Goal: Book appointment/travel/reservation

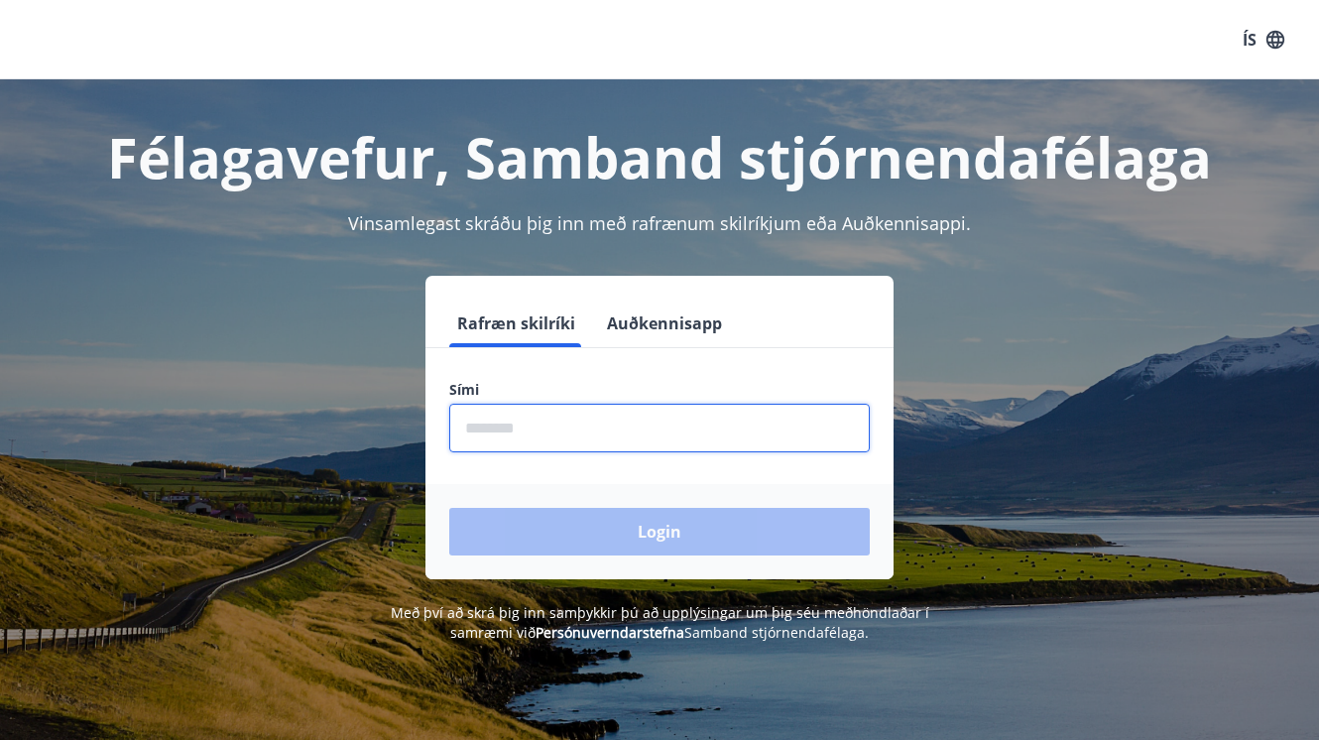
click at [523, 430] on input "phone" at bounding box center [659, 428] width 420 height 49
type input "********"
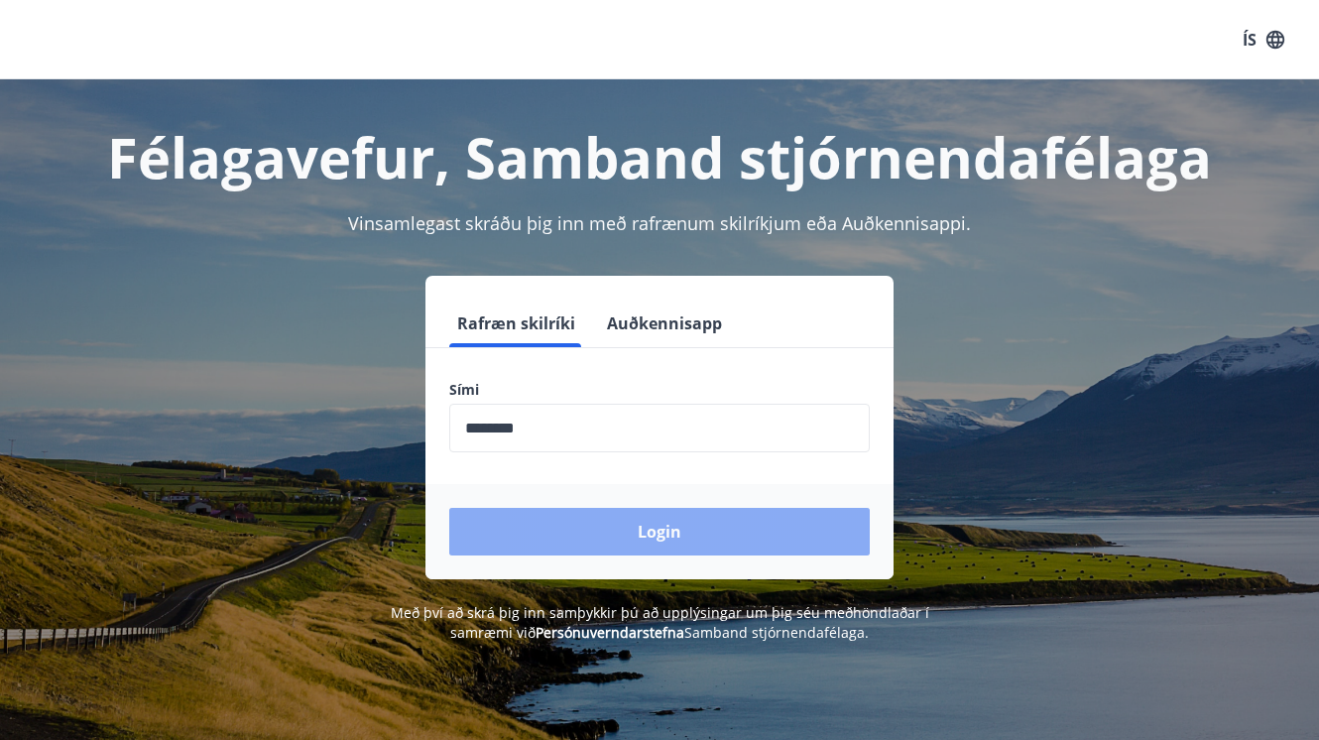
click at [592, 529] on button "Login" at bounding box center [659, 532] width 420 height 48
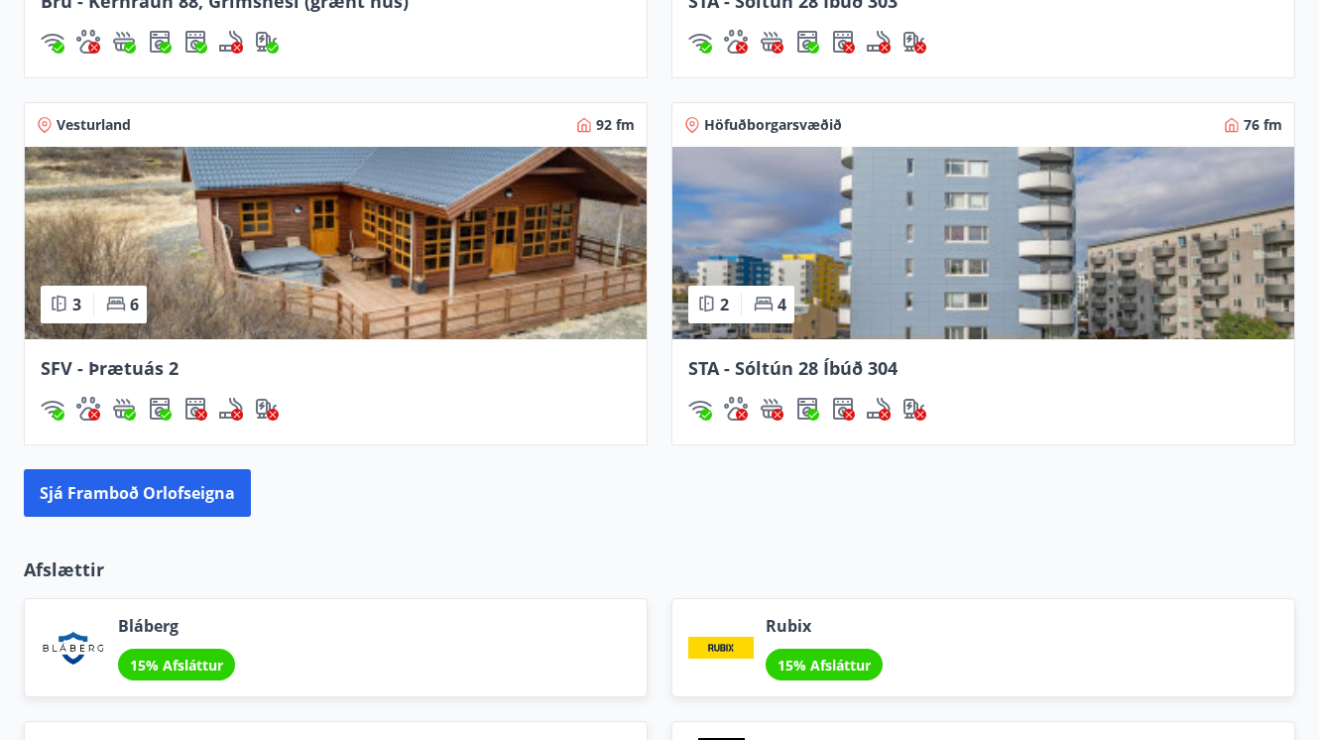
scroll to position [1867, 0]
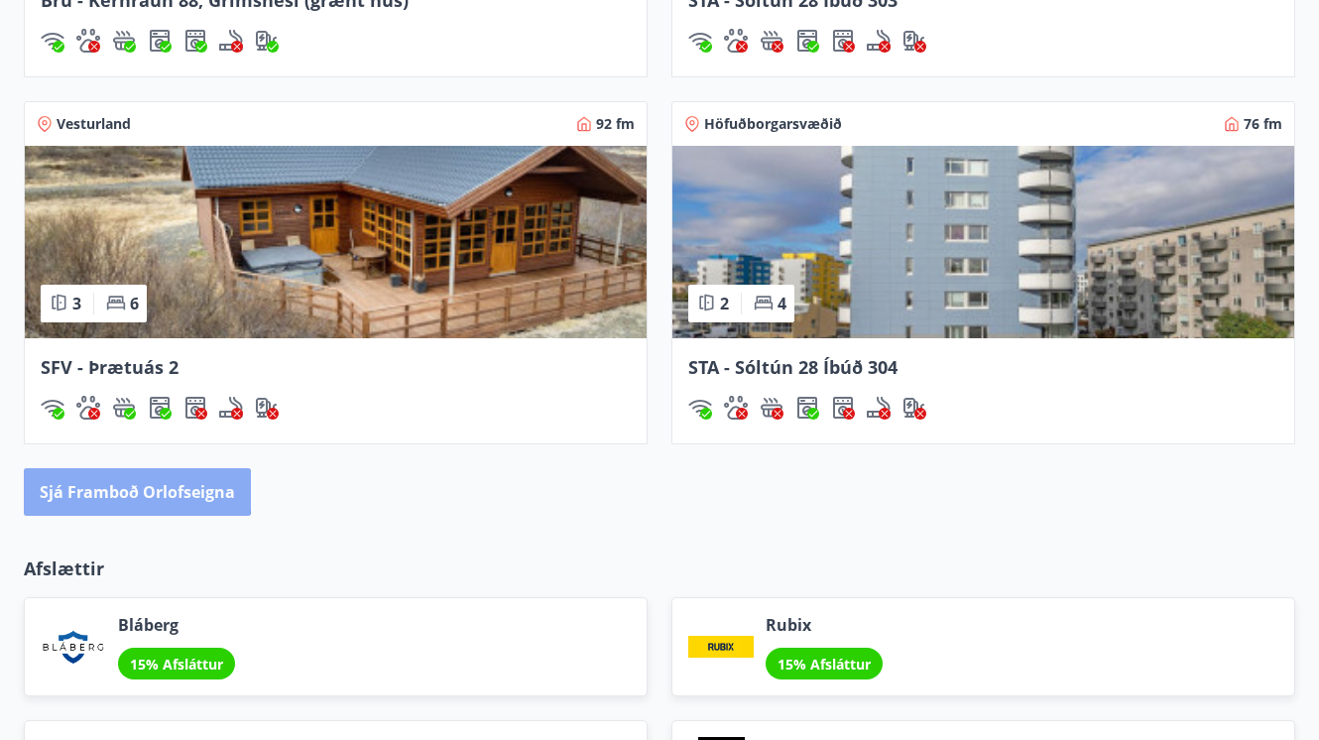
click at [86, 484] on button "Sjá framboð orlofseigna" at bounding box center [137, 492] width 227 height 48
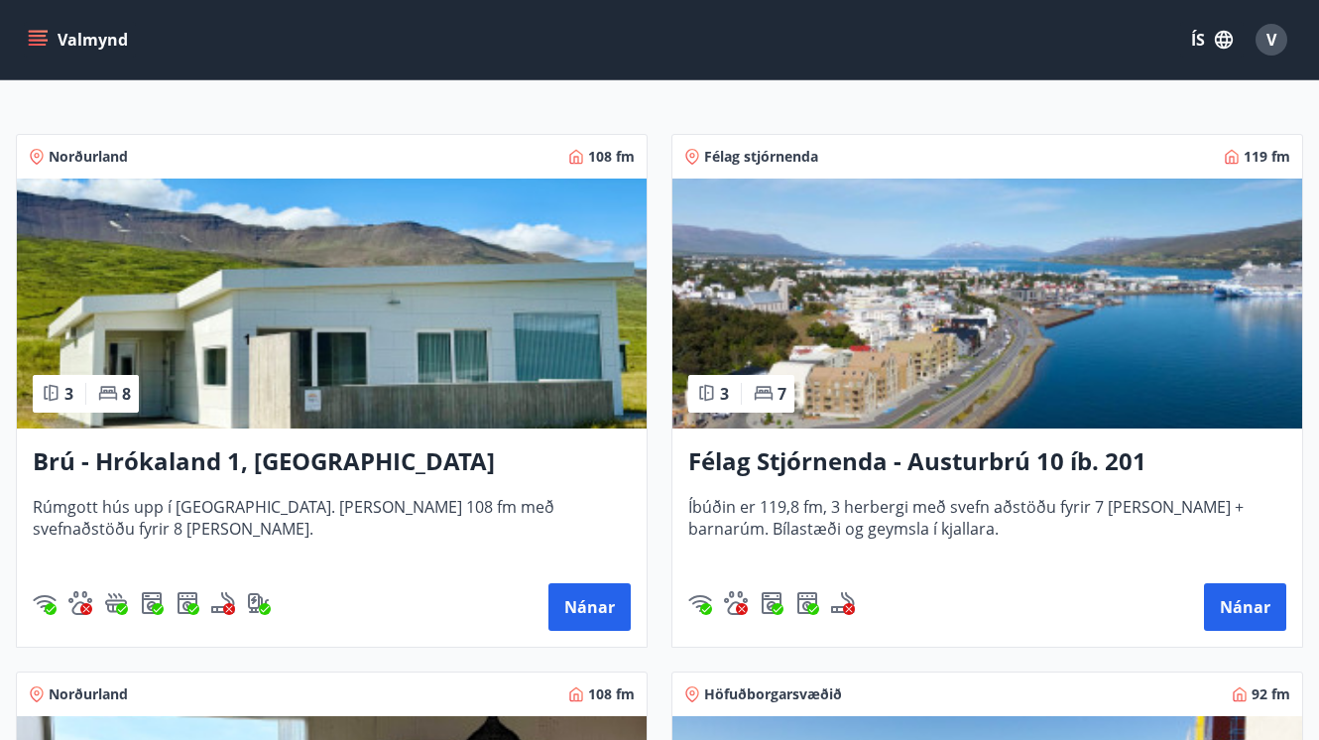
scroll to position [304, 0]
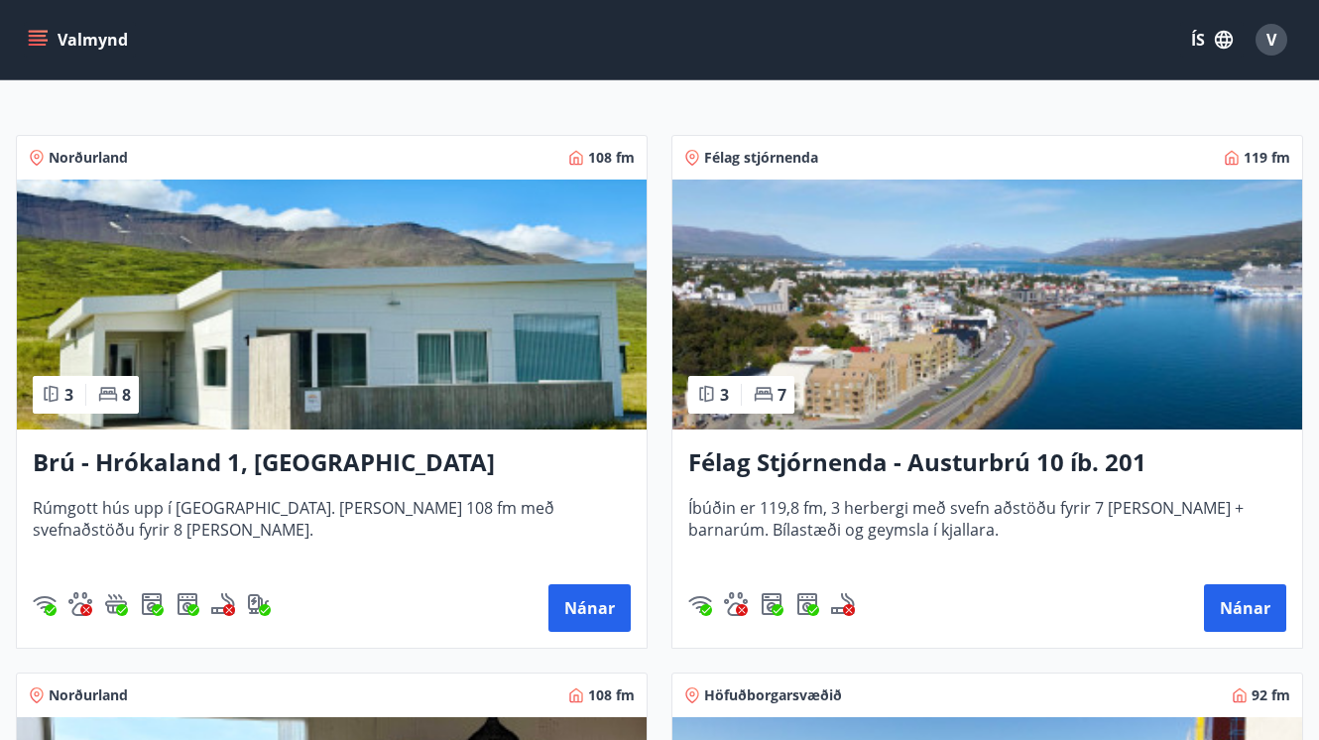
click at [86, 158] on span "Norðurland" at bounding box center [88, 158] width 79 height 20
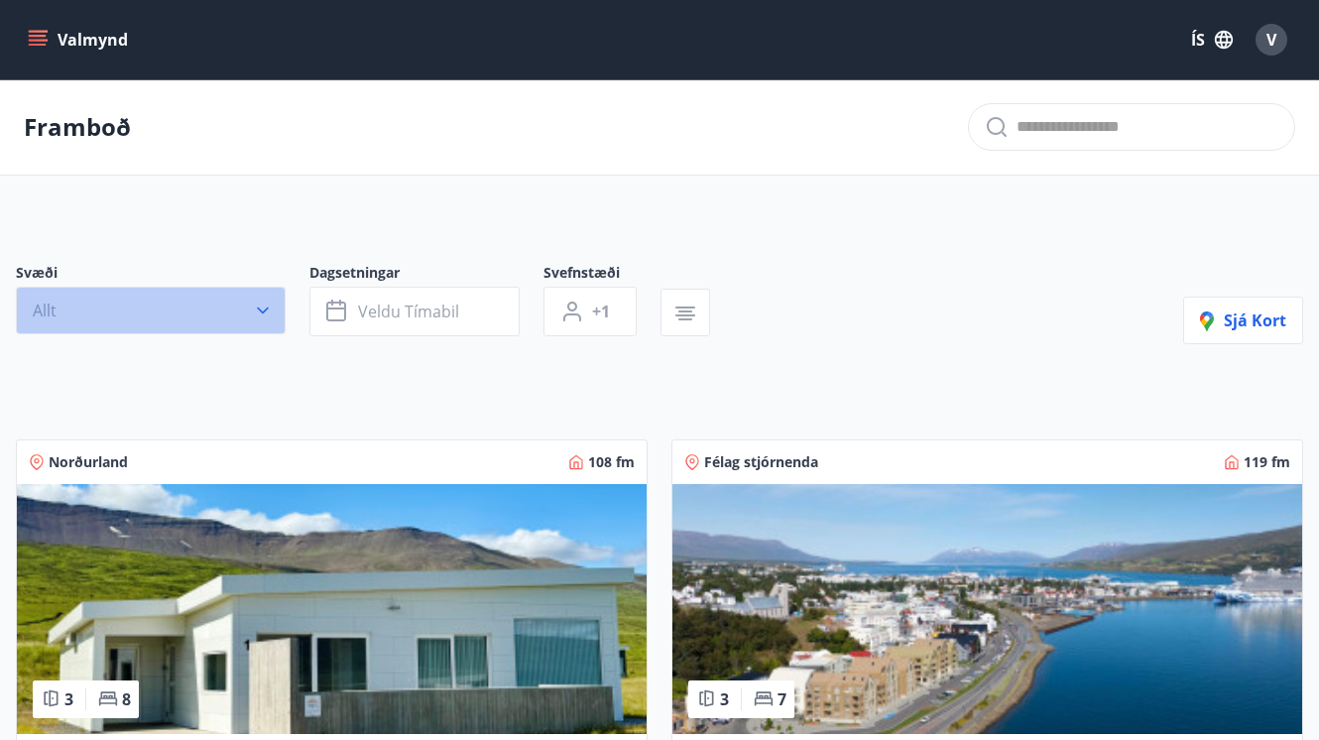
click at [258, 304] on icon "button" at bounding box center [263, 310] width 20 height 20
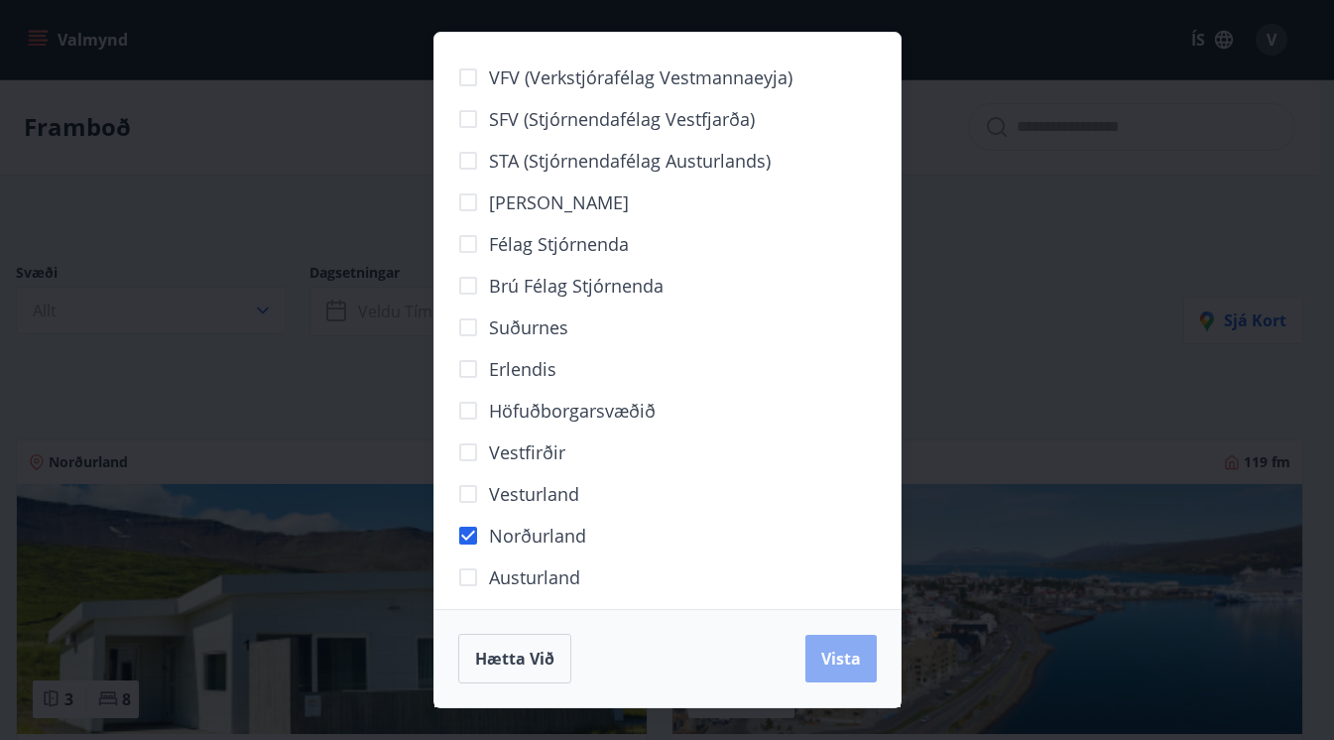
click at [862, 649] on button "Vista" at bounding box center [840, 659] width 71 height 48
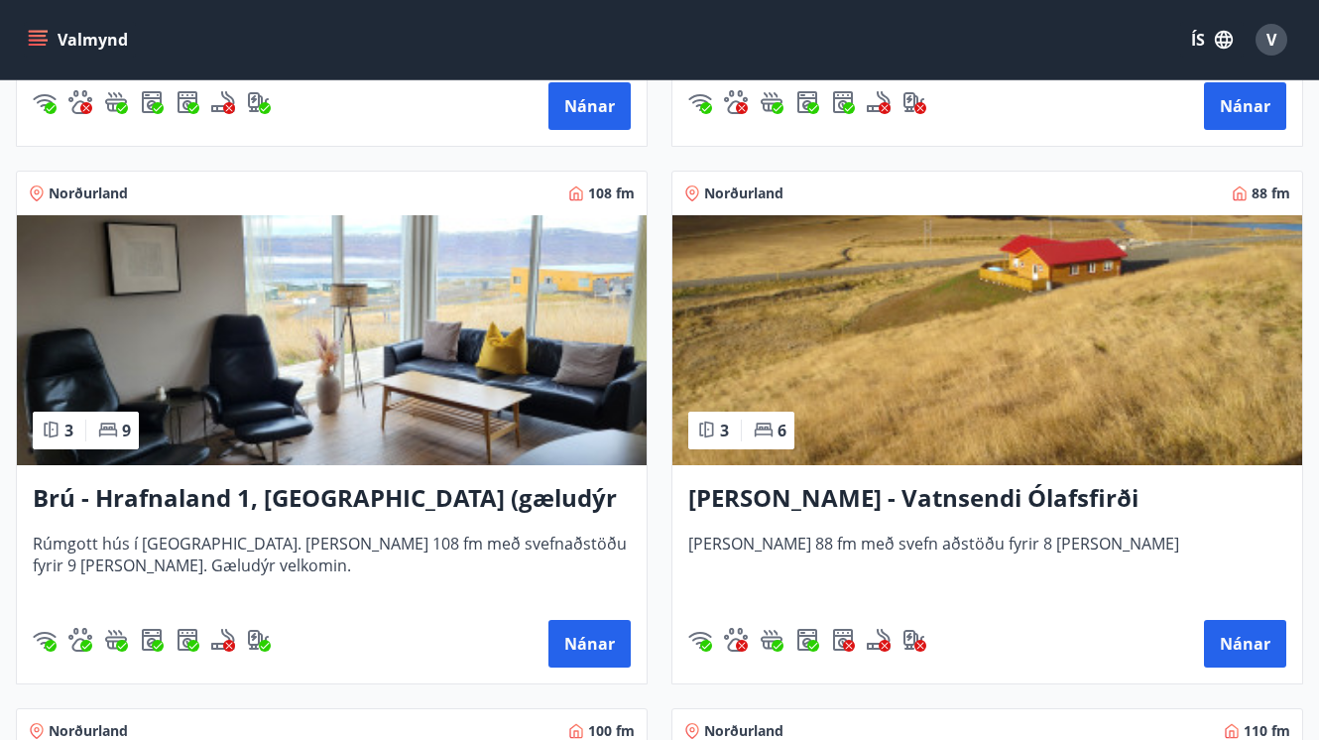
scroll to position [1392, 0]
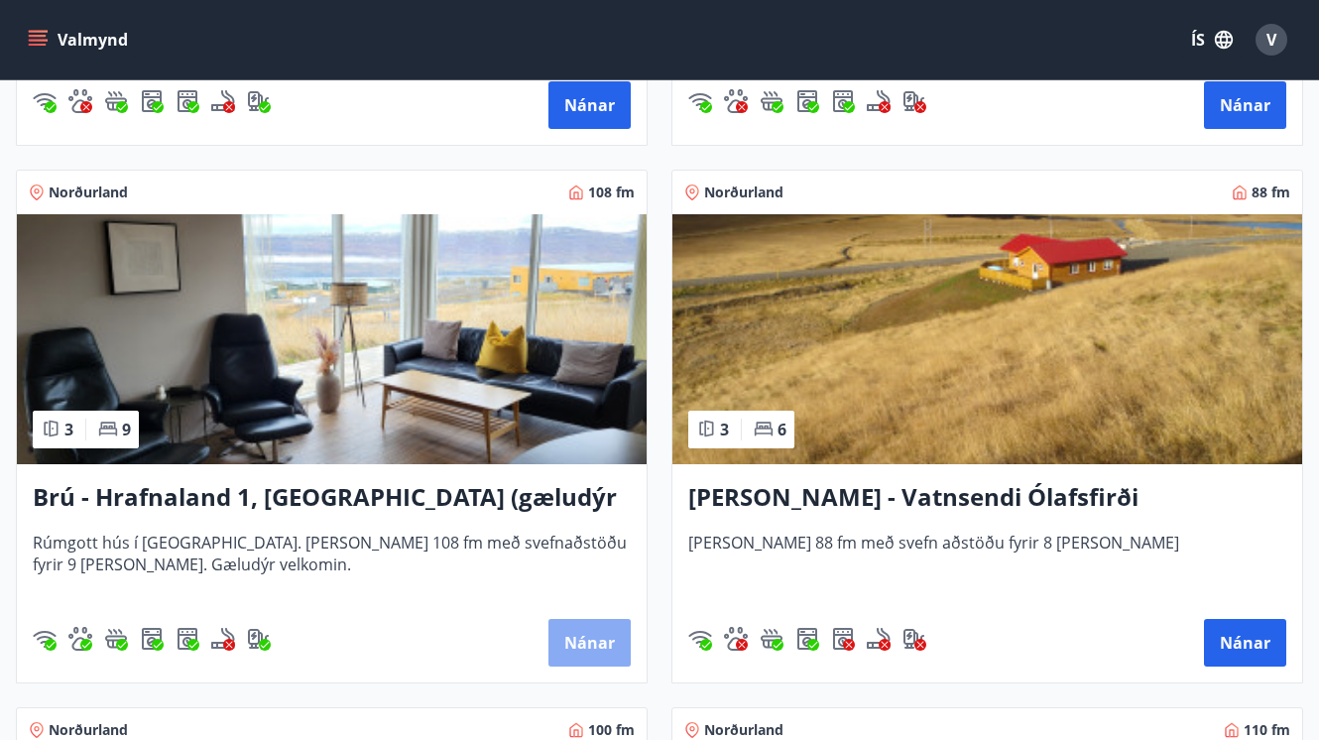
click at [596, 644] on button "Nánar" at bounding box center [589, 643] width 82 height 48
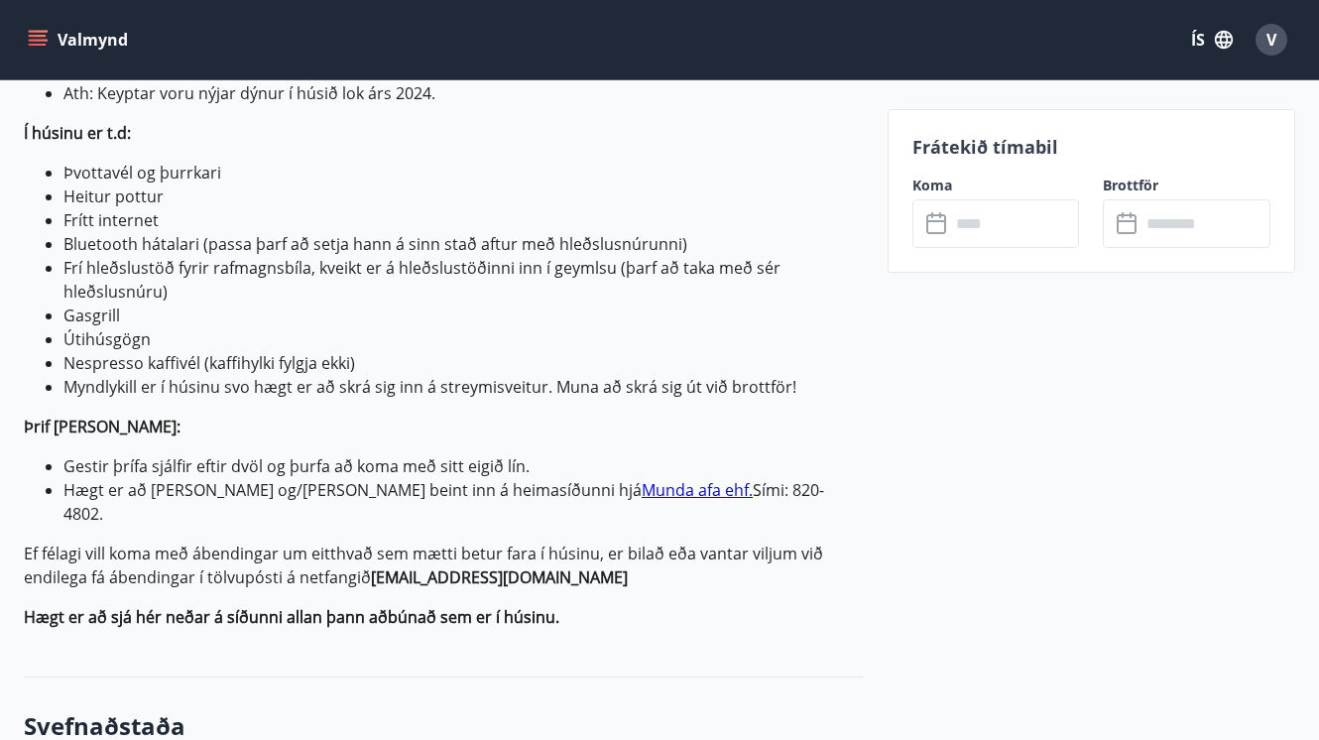
scroll to position [908, 0]
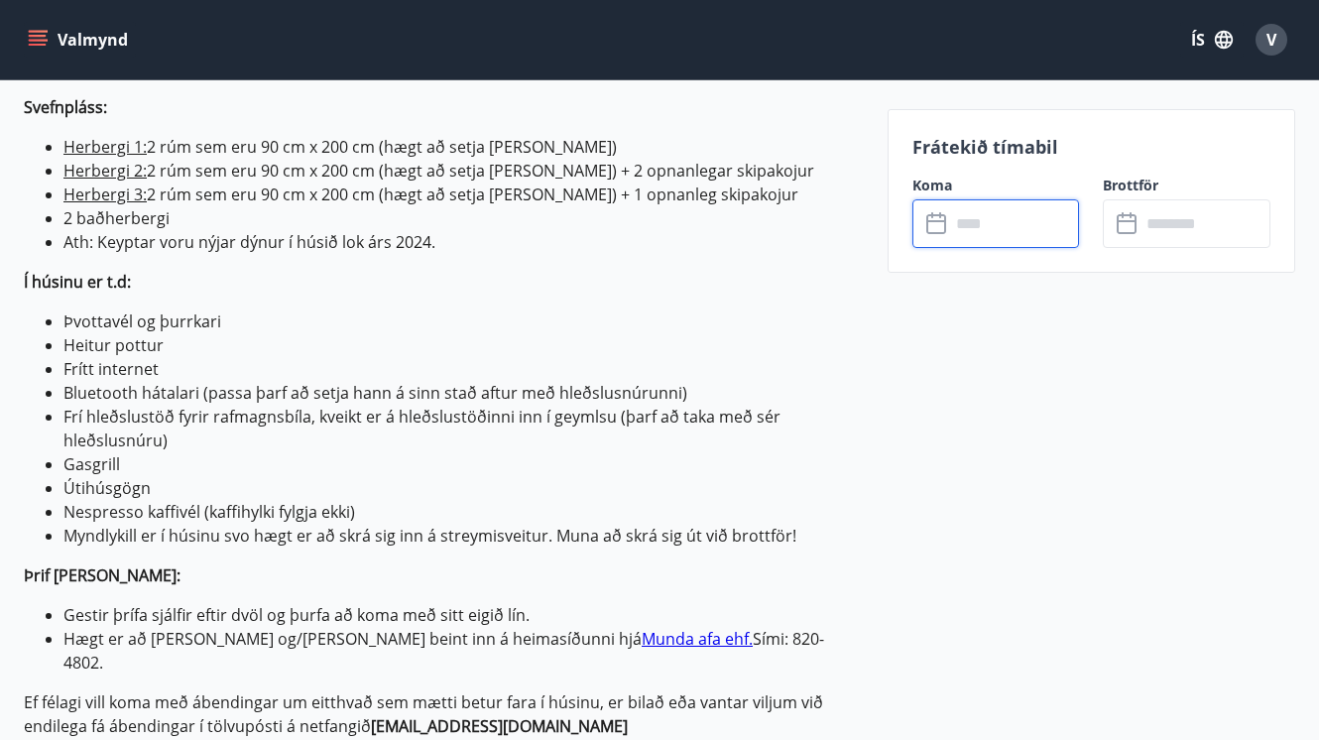
click at [979, 221] on input "text" at bounding box center [1015, 223] width 130 height 49
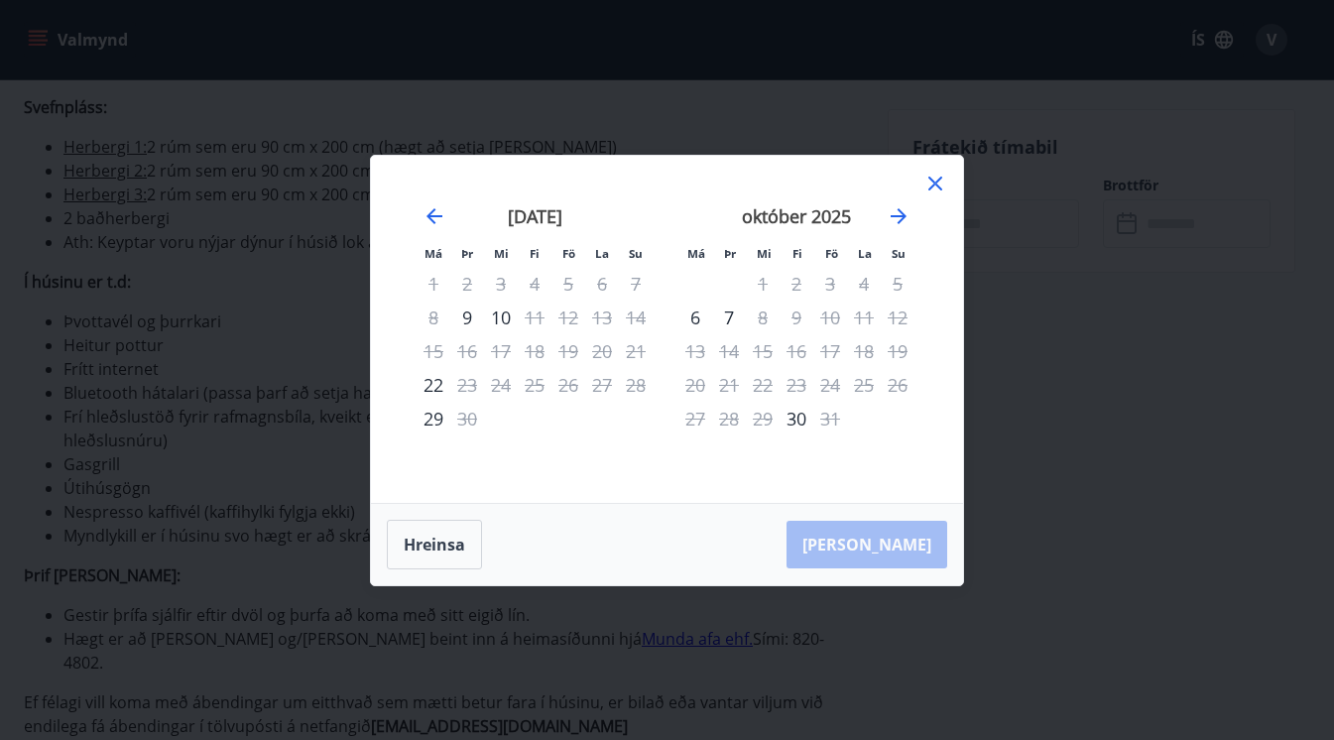
click at [945, 180] on icon at bounding box center [935, 184] width 24 height 24
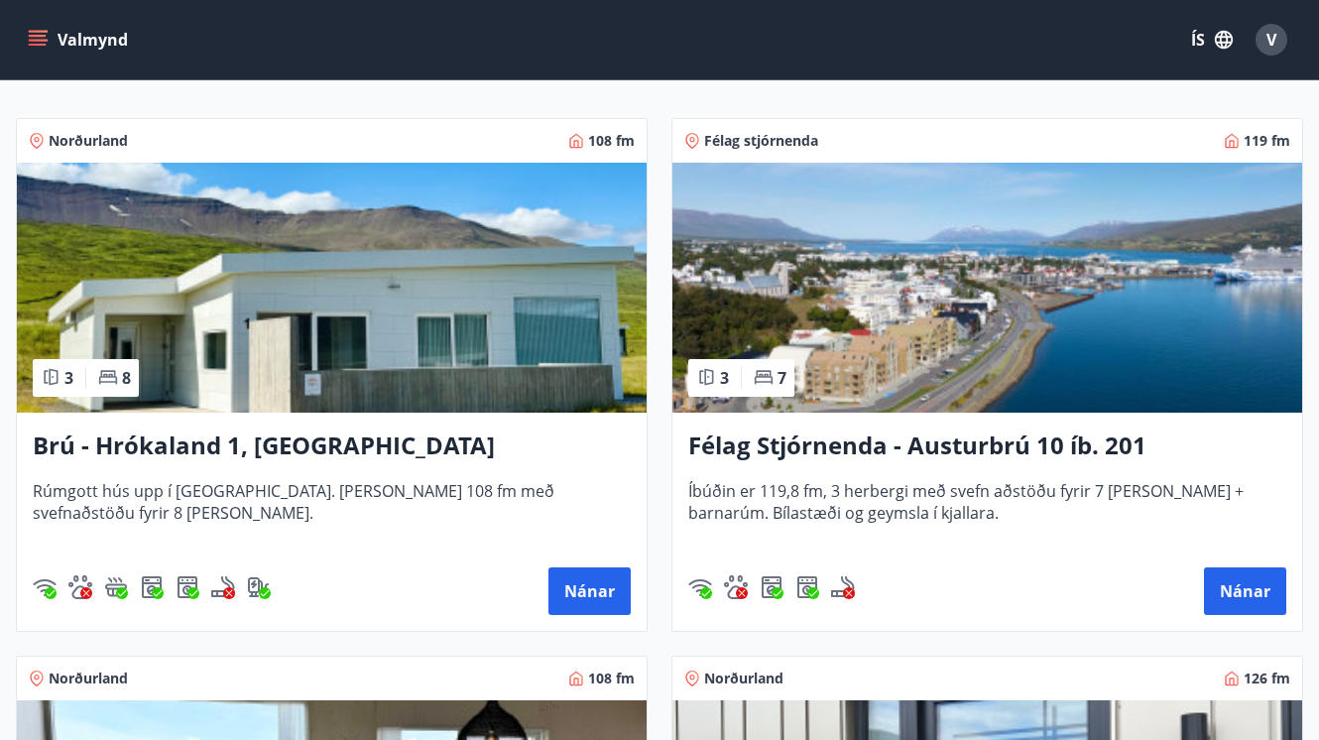
scroll to position [371, 0]
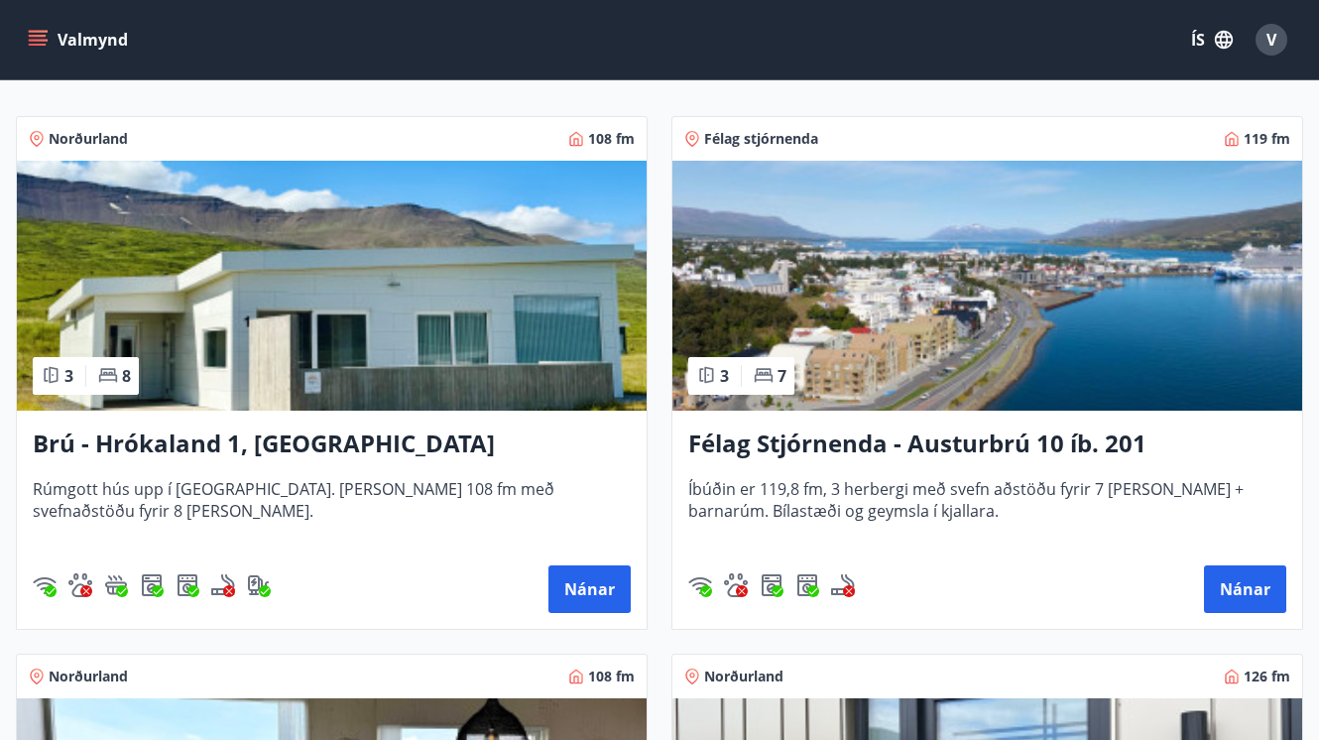
click at [135, 445] on h3 "Brú - Hrókaland 1, [GEOGRAPHIC_DATA]" at bounding box center [332, 444] width 598 height 36
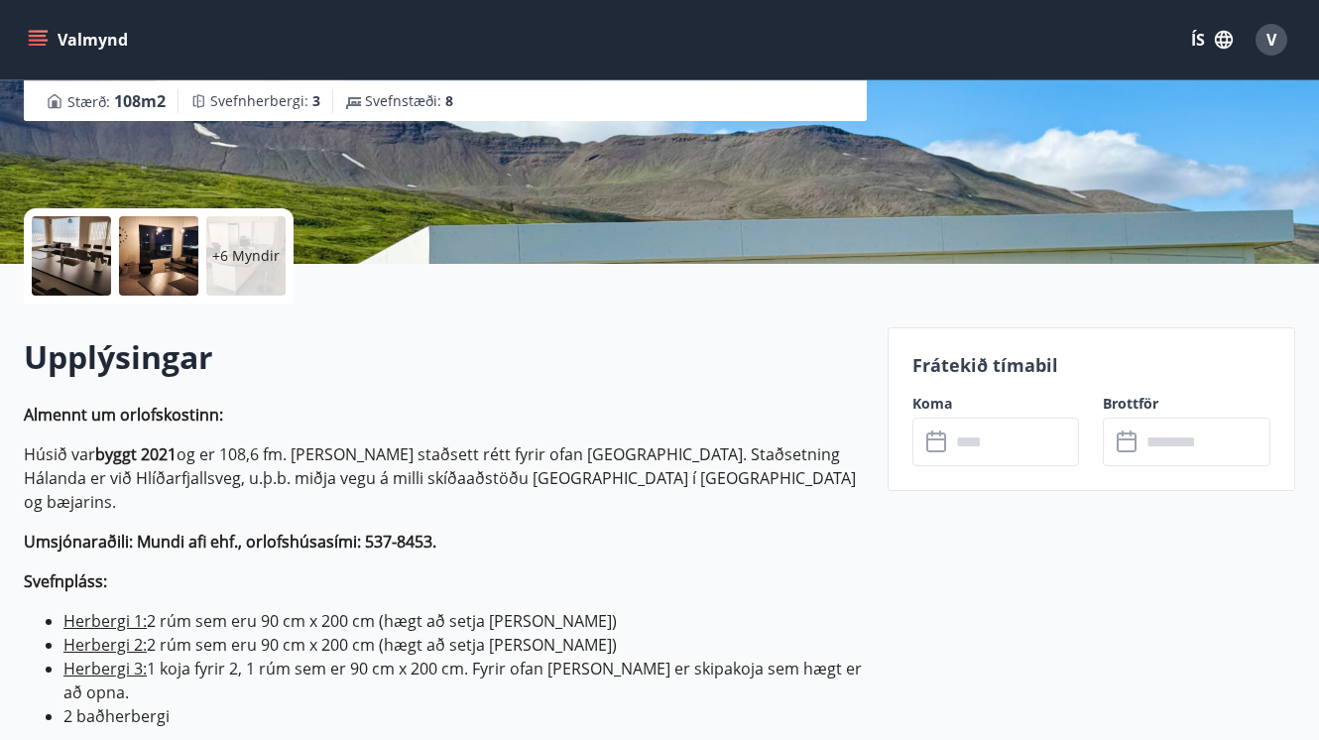
scroll to position [333, 0]
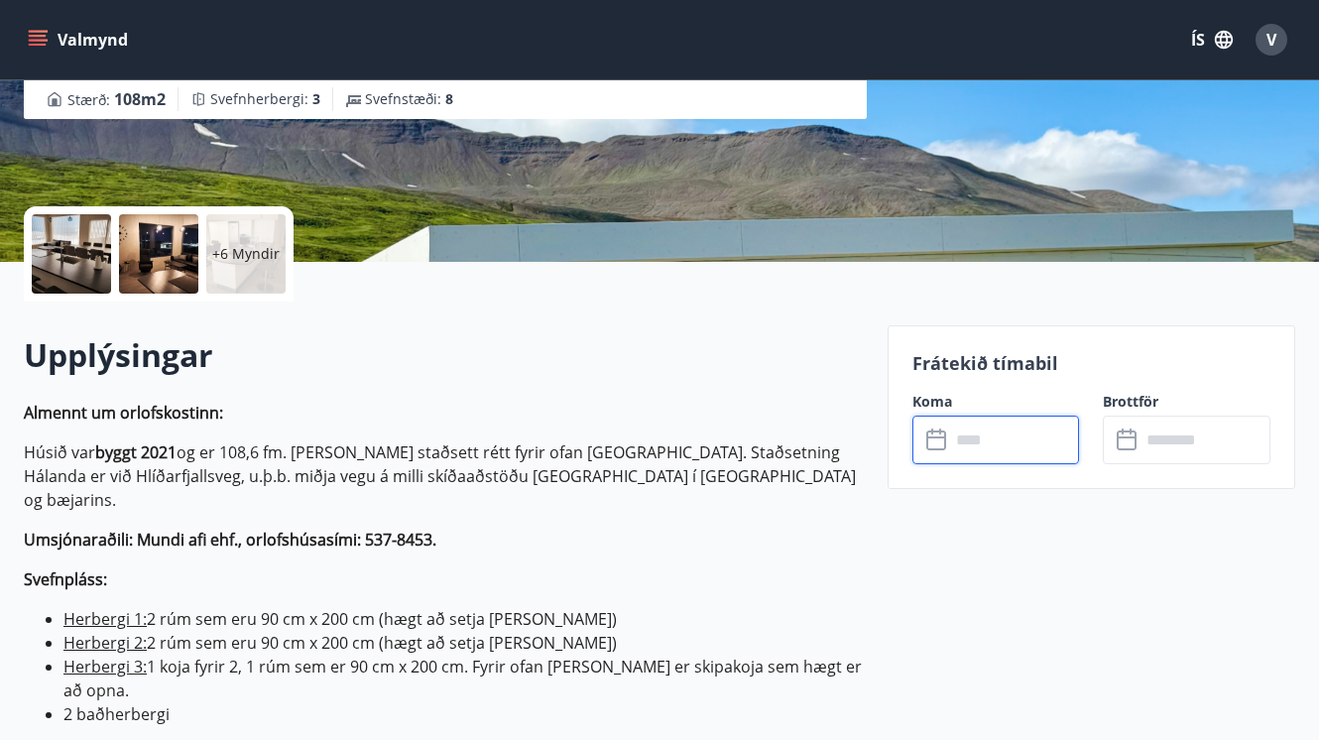
click at [1019, 444] on input "text" at bounding box center [1015, 439] width 130 height 49
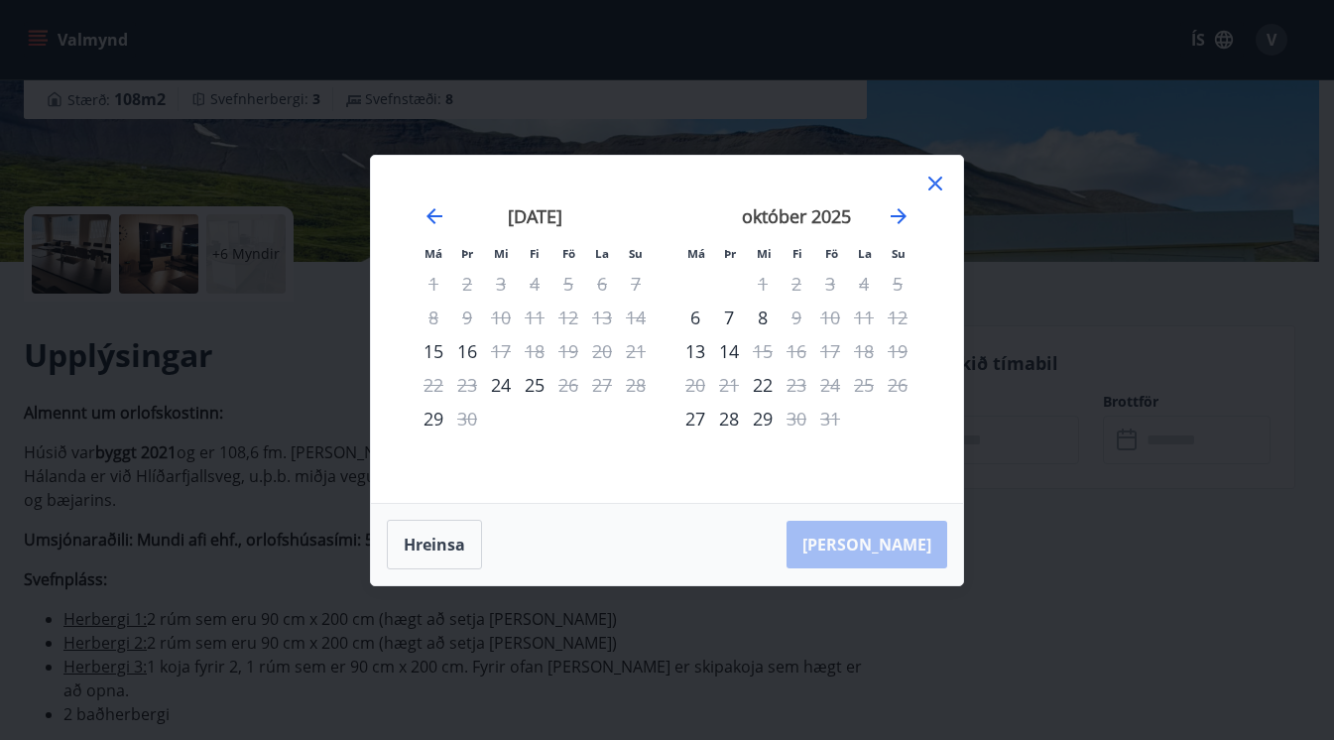
click at [936, 180] on icon at bounding box center [935, 184] width 24 height 24
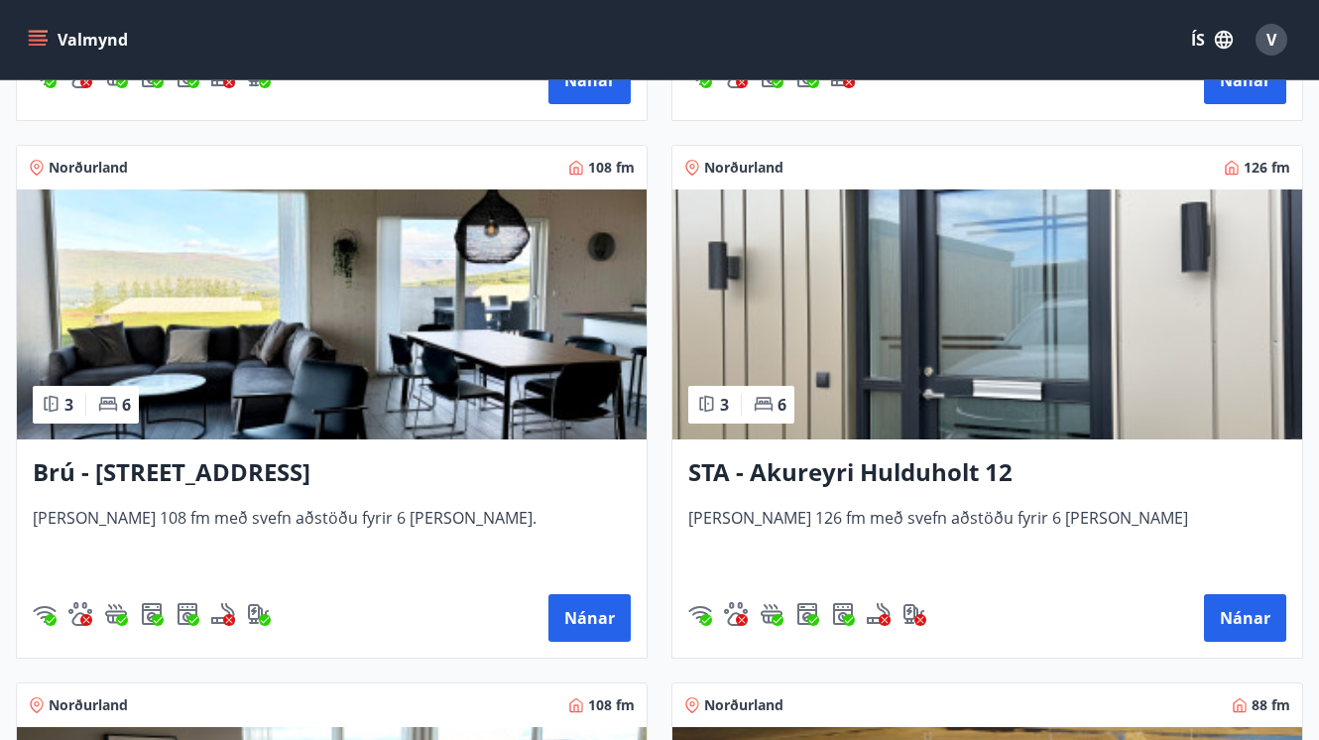
scroll to position [881, 0]
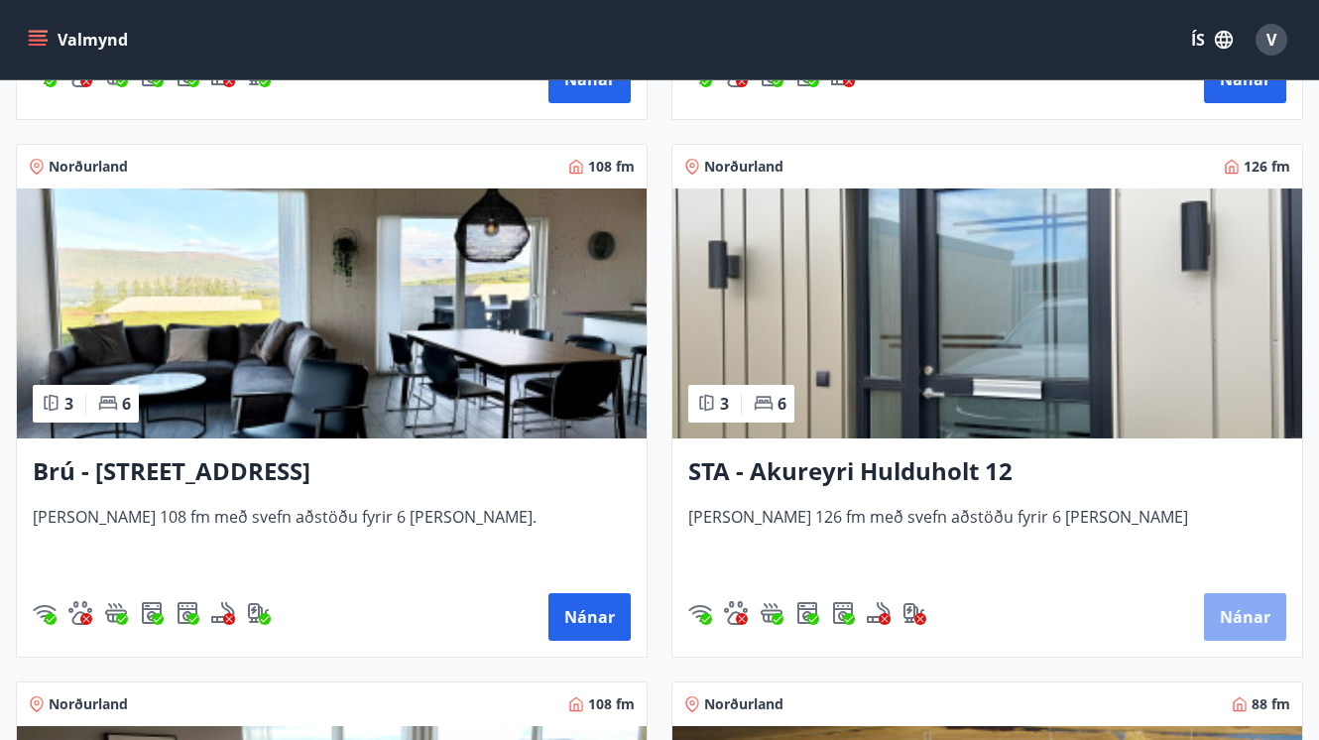
click at [1232, 611] on button "Nánar" at bounding box center [1245, 617] width 82 height 48
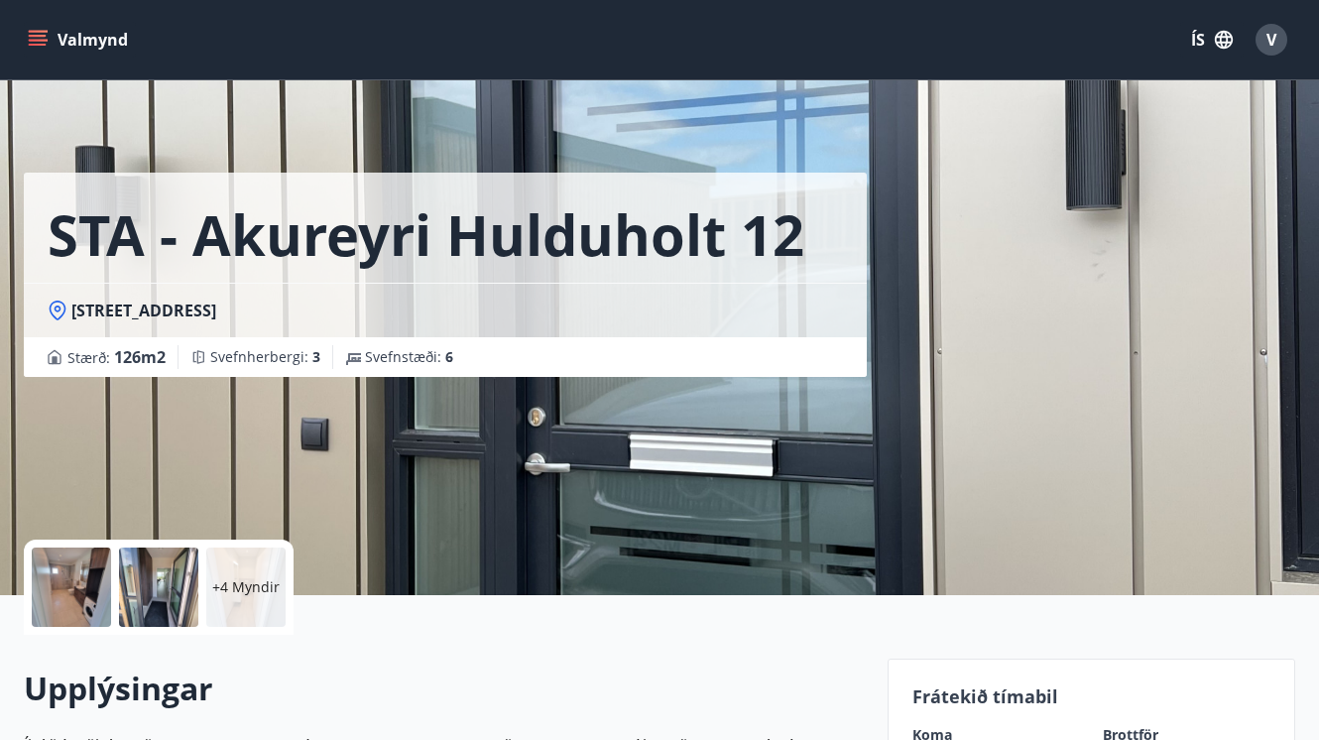
scroll to position [521, 0]
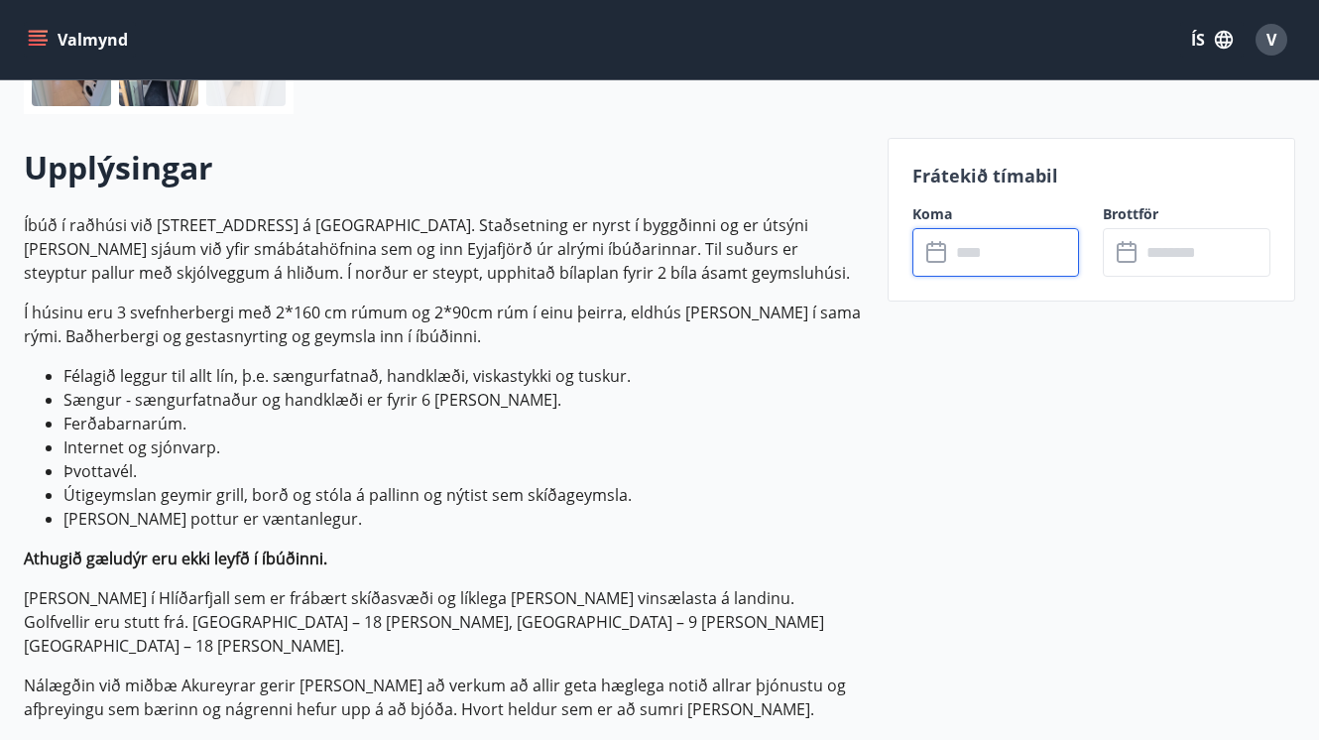
click at [1007, 259] on input "text" at bounding box center [1015, 252] width 130 height 49
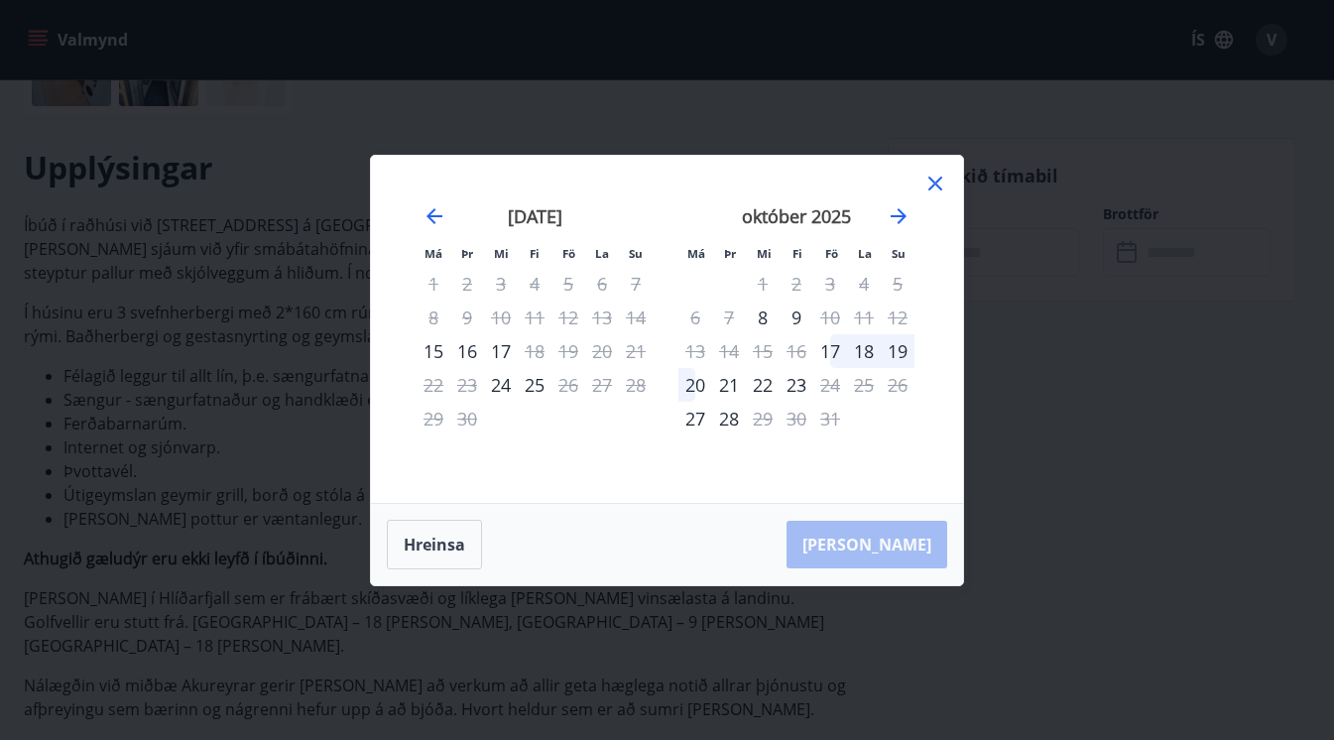
click at [931, 179] on icon at bounding box center [935, 183] width 14 height 14
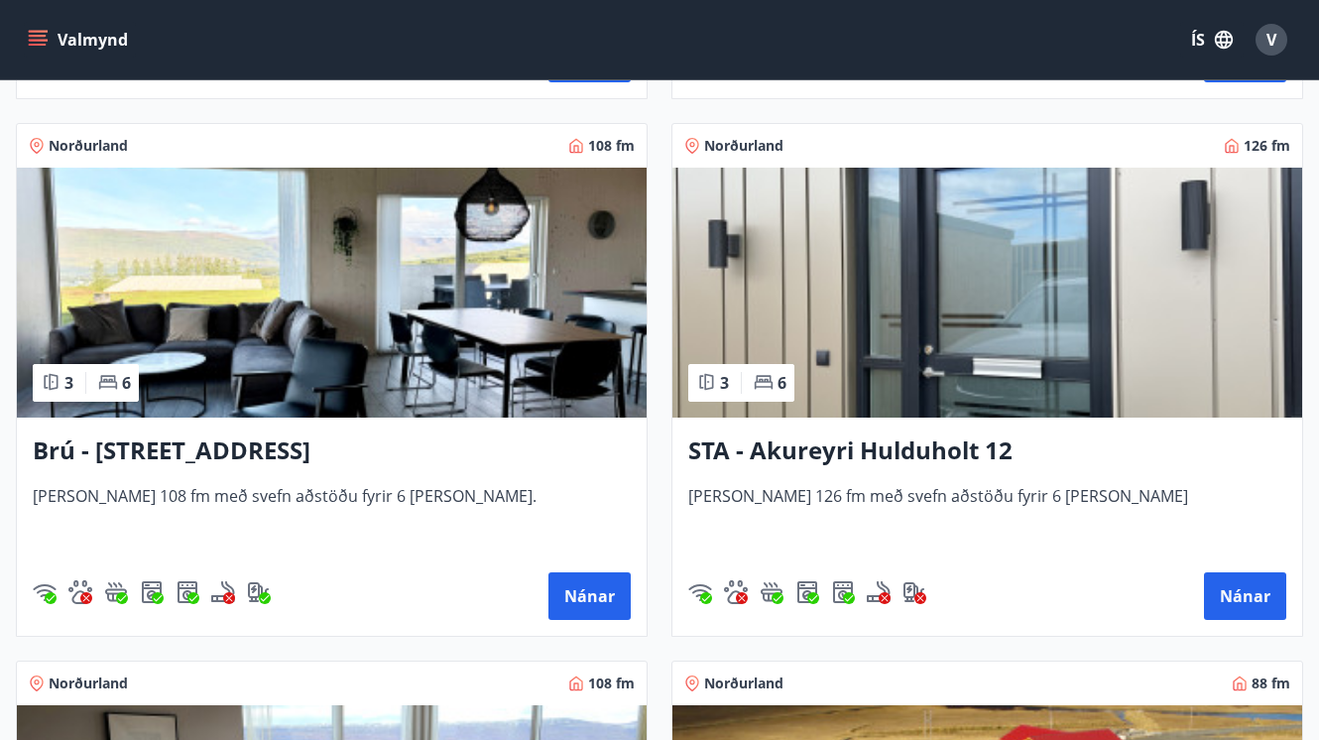
scroll to position [921, 0]
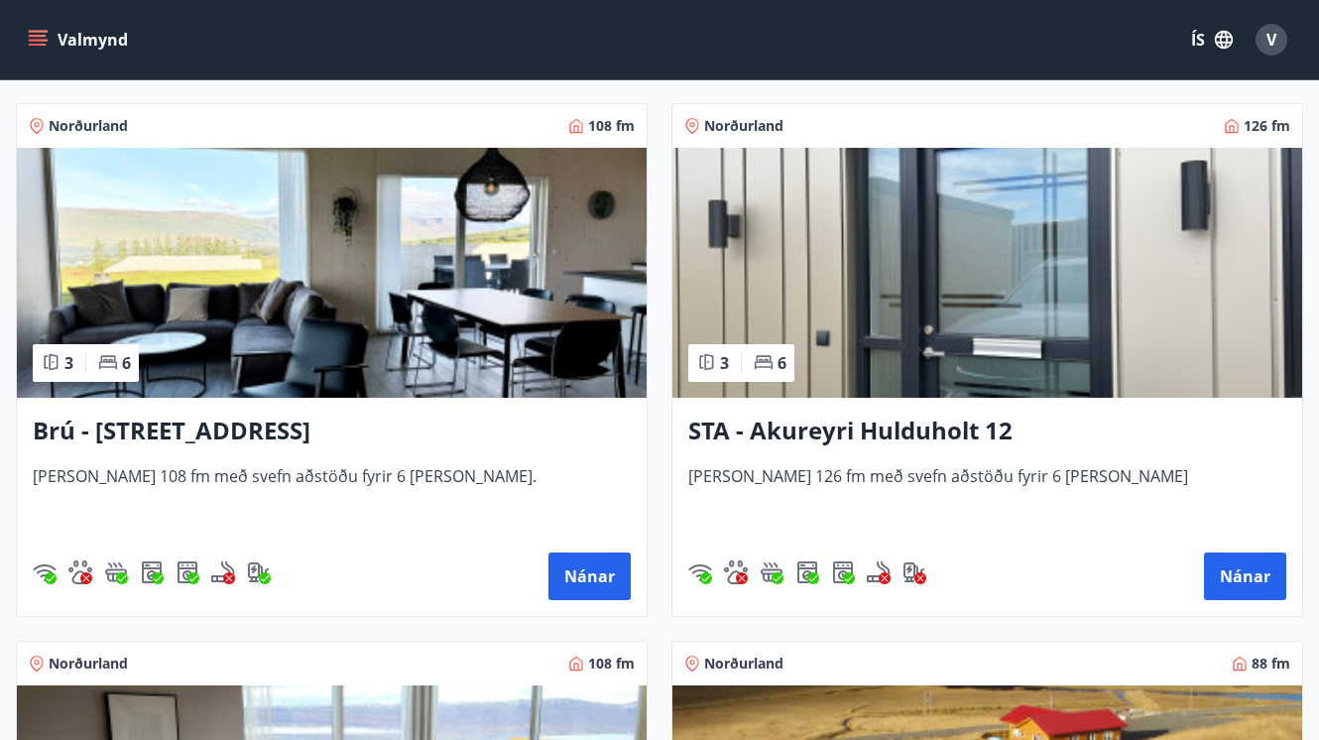
click at [233, 424] on h3 "Brú - [STREET_ADDRESS]" at bounding box center [332, 431] width 598 height 36
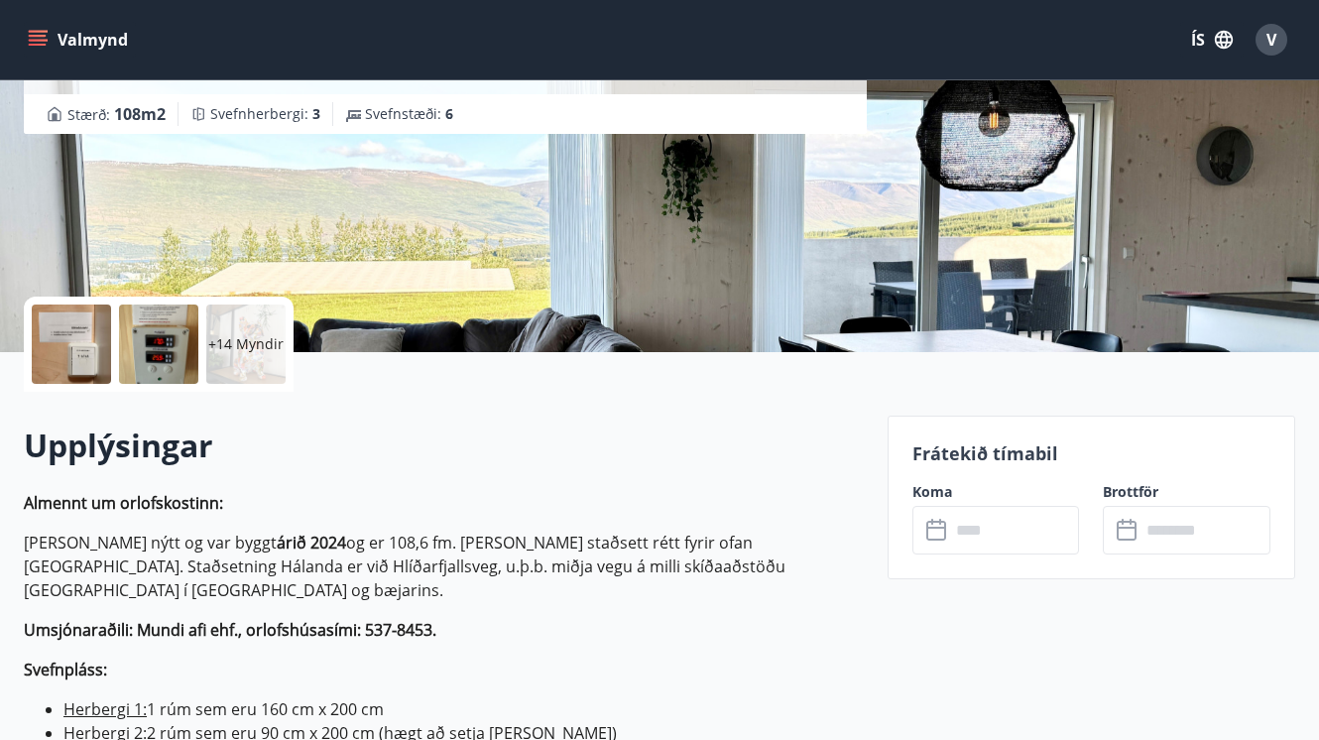
scroll to position [244, 0]
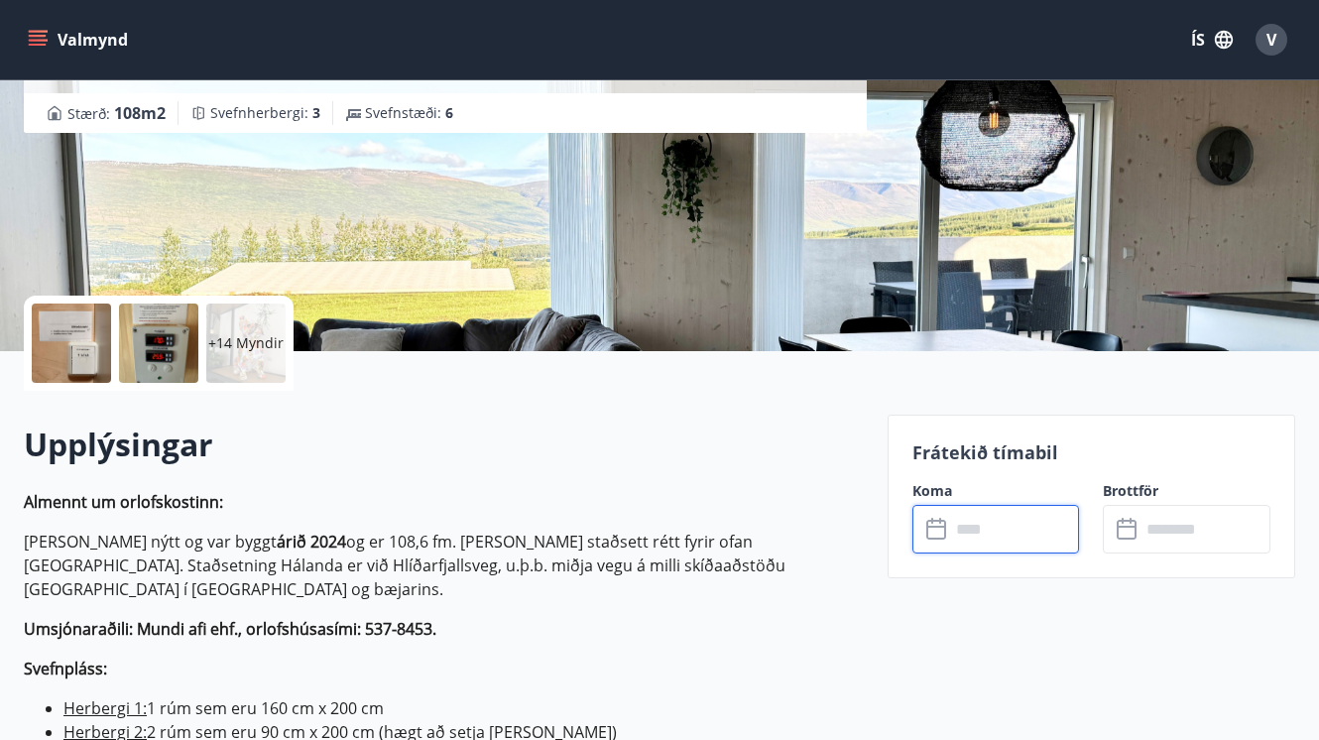
click at [1001, 530] on input "text" at bounding box center [1015, 529] width 130 height 49
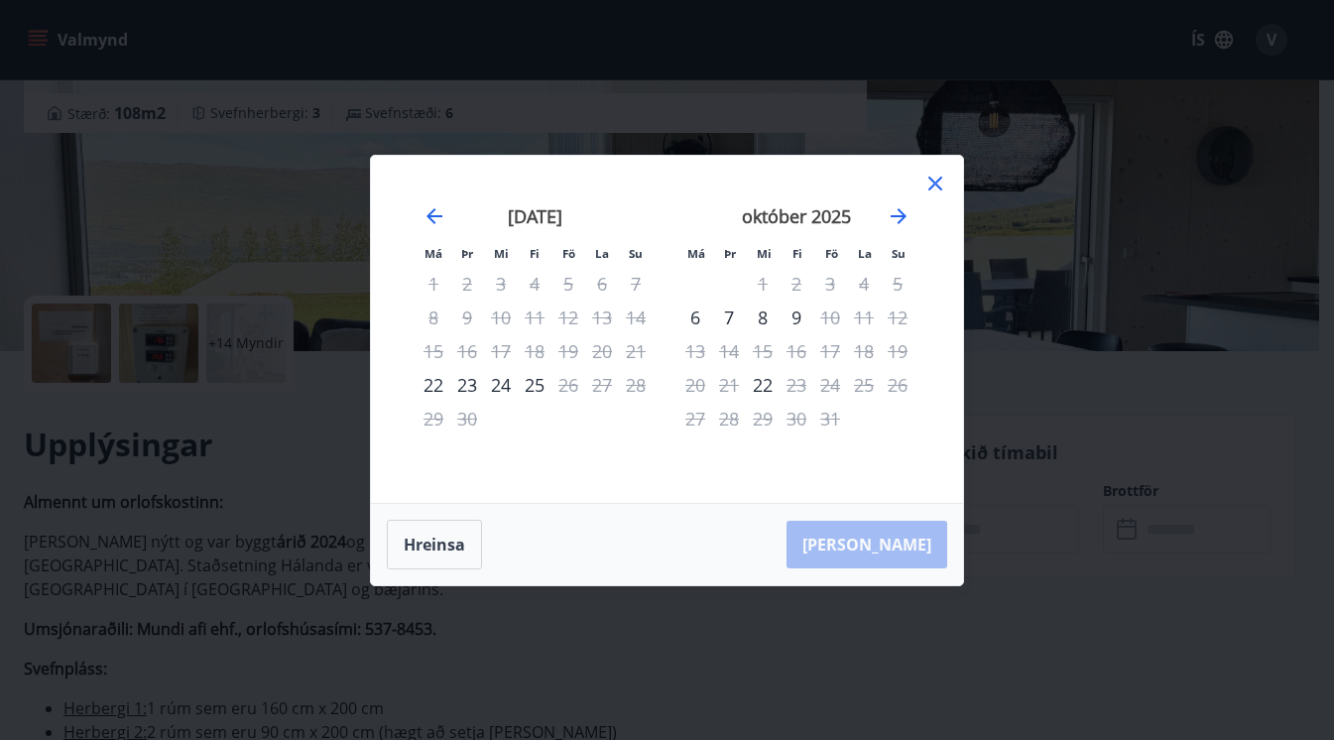
click at [934, 176] on icon at bounding box center [935, 184] width 24 height 24
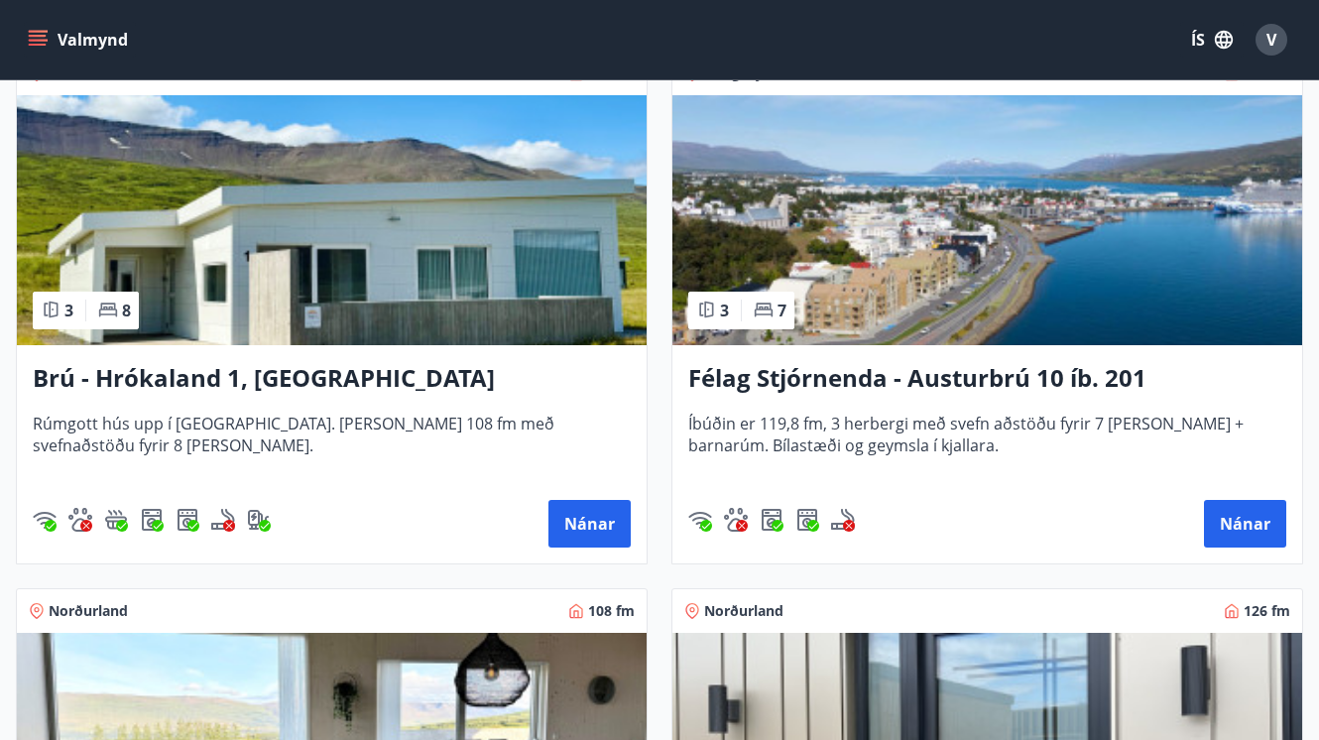
scroll to position [434, 0]
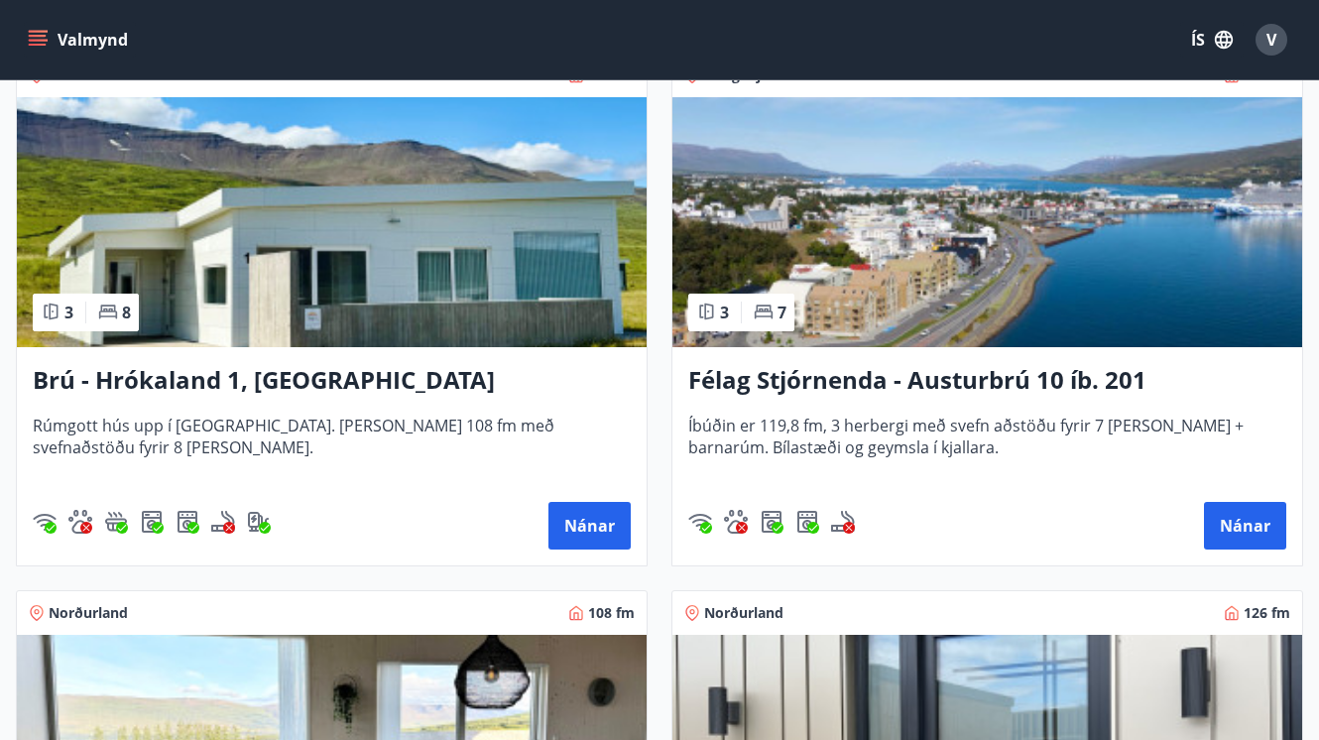
click at [836, 378] on h3 "Félag Stjórnenda - Austurbrú 10 íb. 201" at bounding box center [987, 381] width 598 height 36
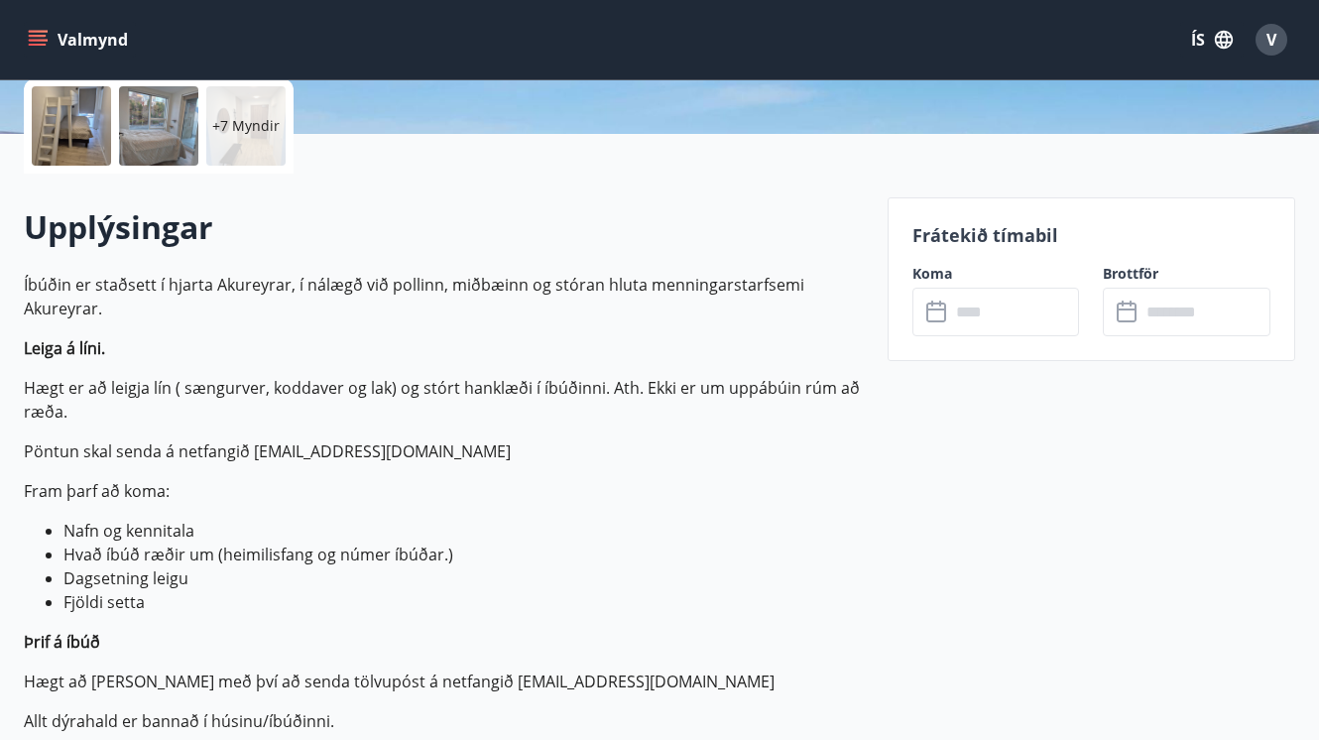
scroll to position [462, 0]
click at [974, 317] on input "text" at bounding box center [1015, 311] width 130 height 49
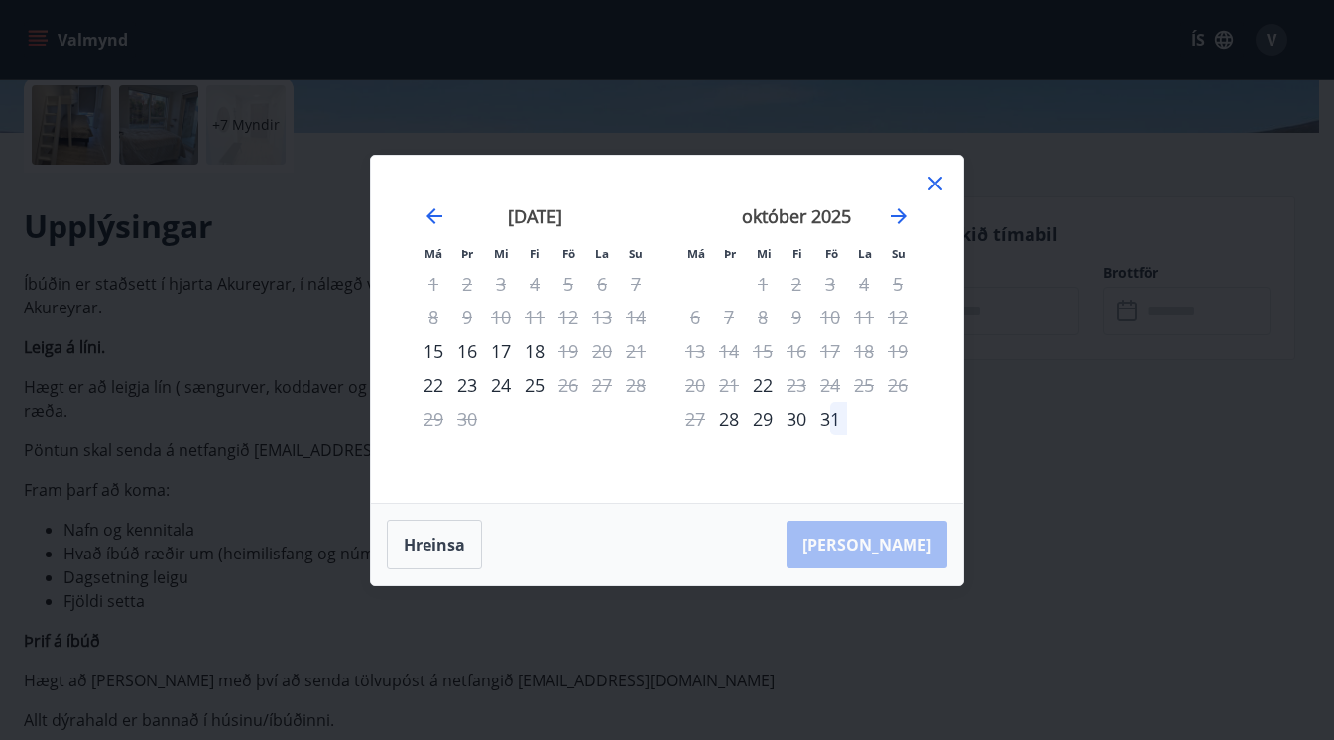
click at [936, 182] on icon at bounding box center [935, 183] width 14 height 14
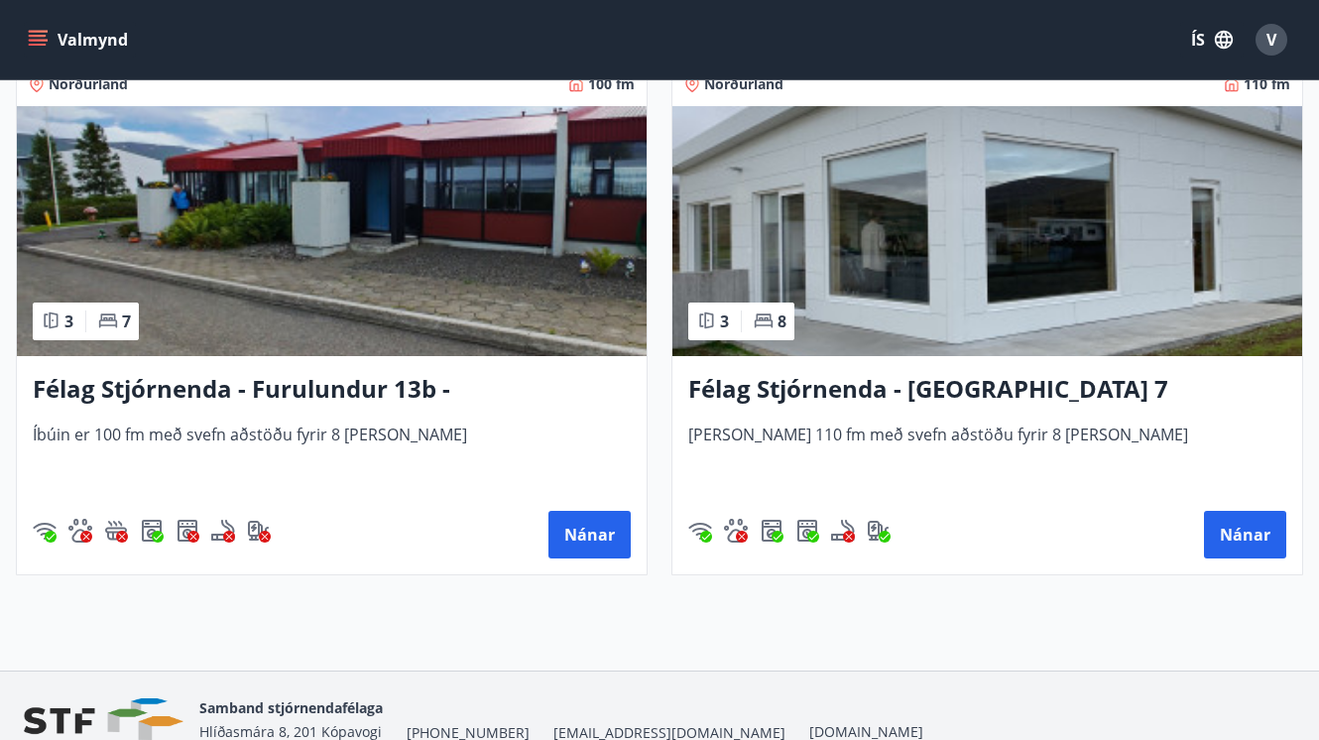
scroll to position [2040, 0]
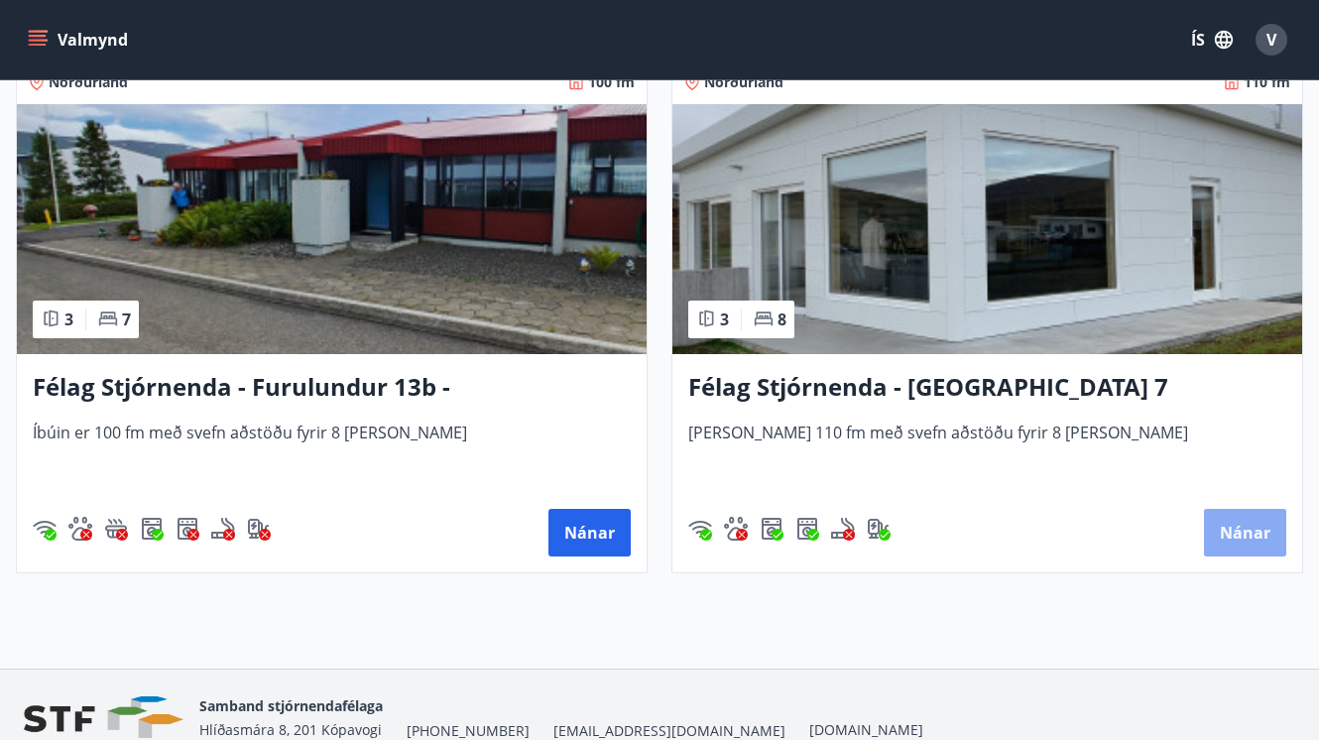
click at [1237, 527] on button "Nánar" at bounding box center [1245, 533] width 82 height 48
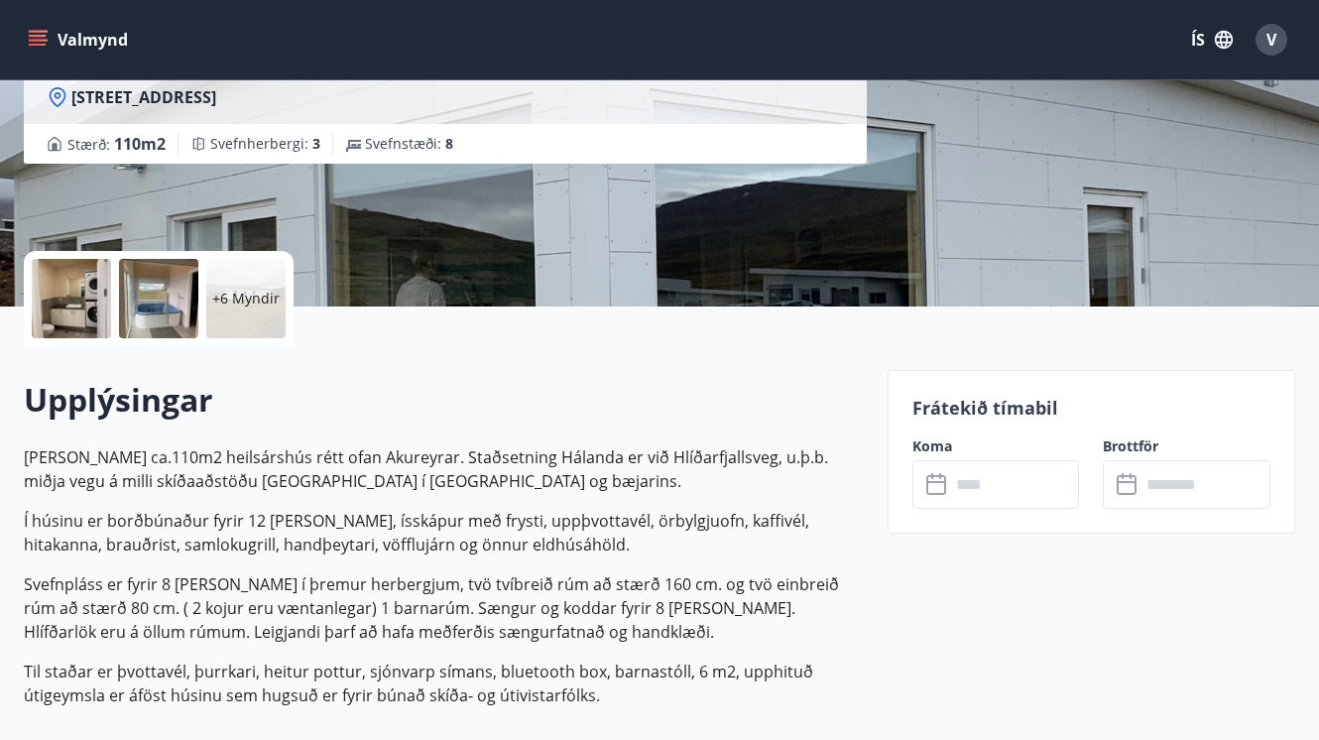
scroll to position [295, 0]
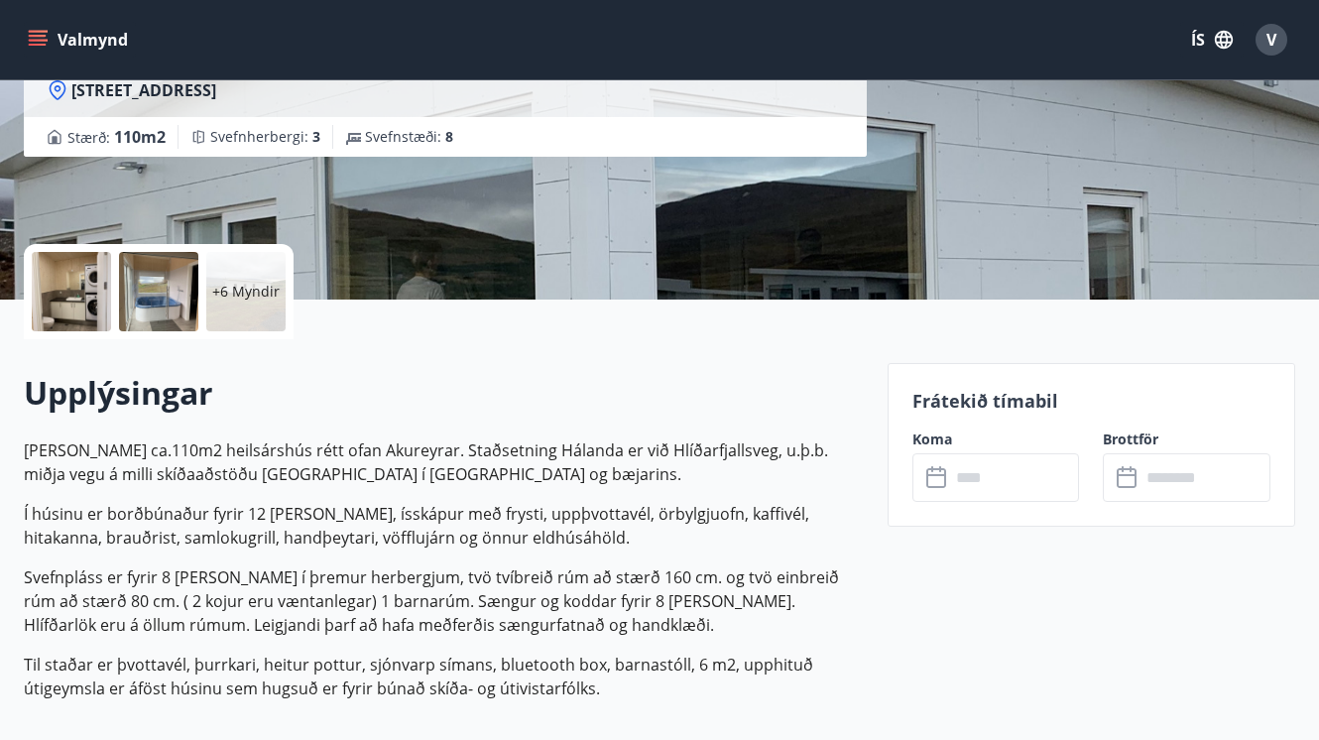
click at [986, 466] on input "text" at bounding box center [1015, 477] width 130 height 49
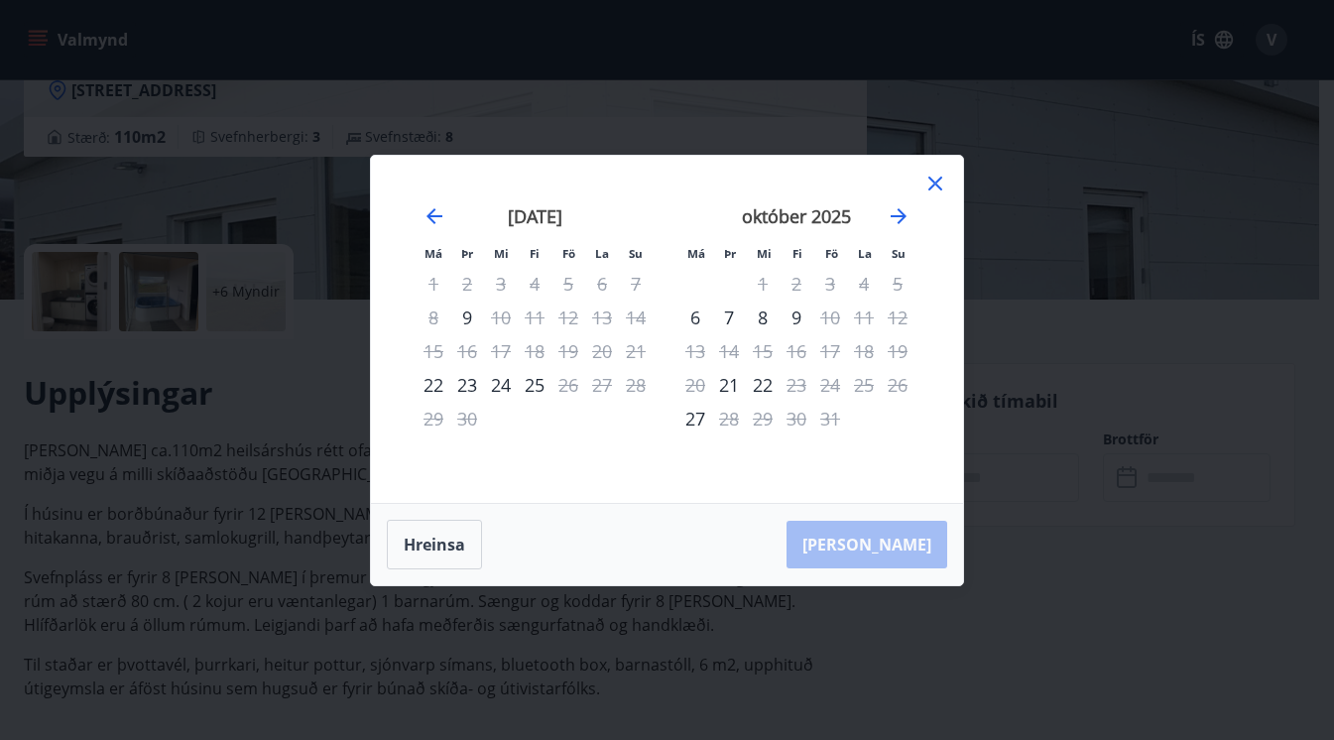
click at [929, 185] on icon at bounding box center [935, 184] width 24 height 24
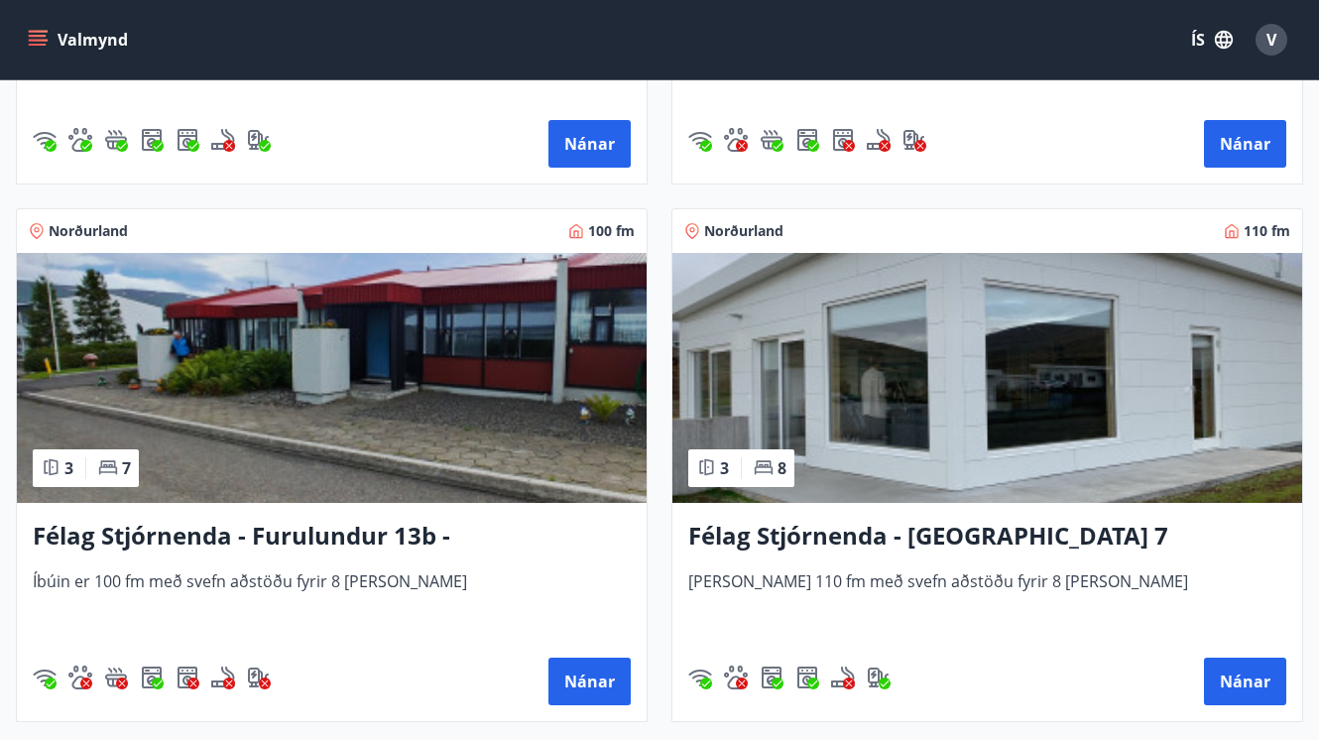
scroll to position [1892, 0]
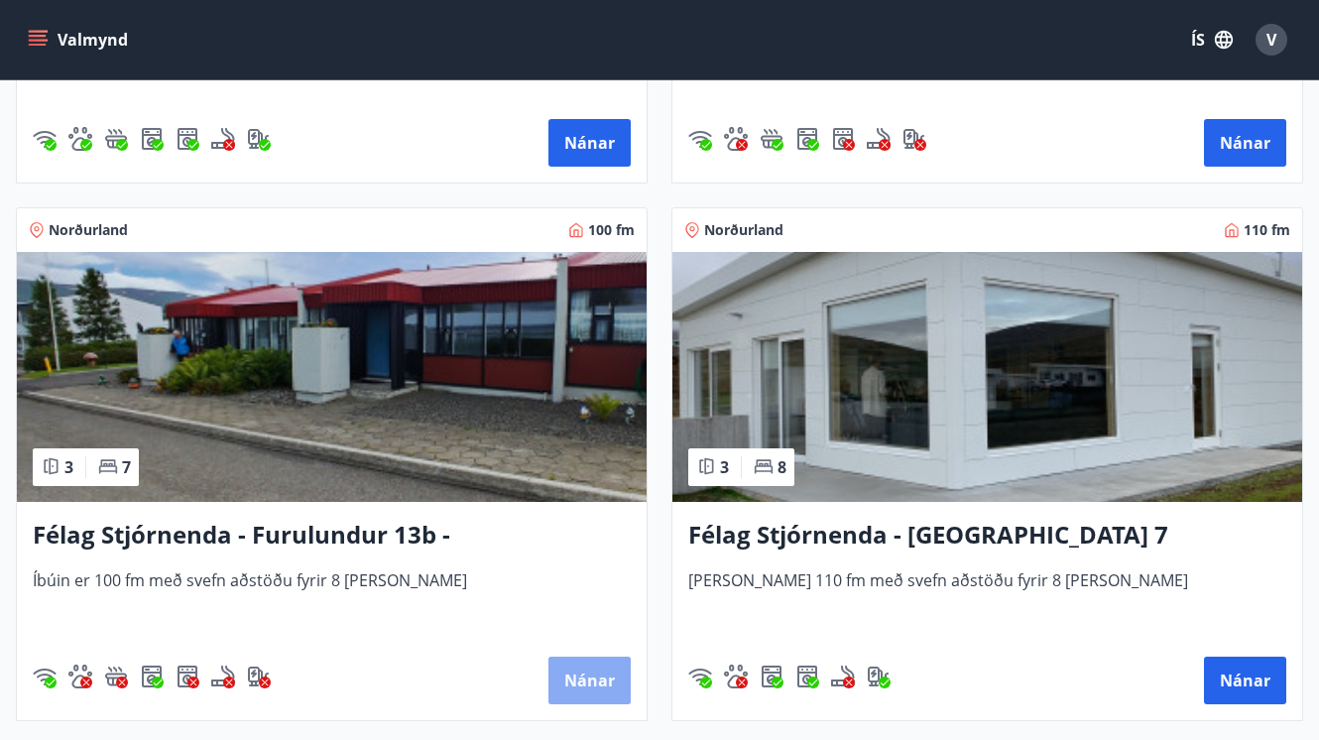
click at [578, 683] on button "Nánar" at bounding box center [589, 680] width 82 height 48
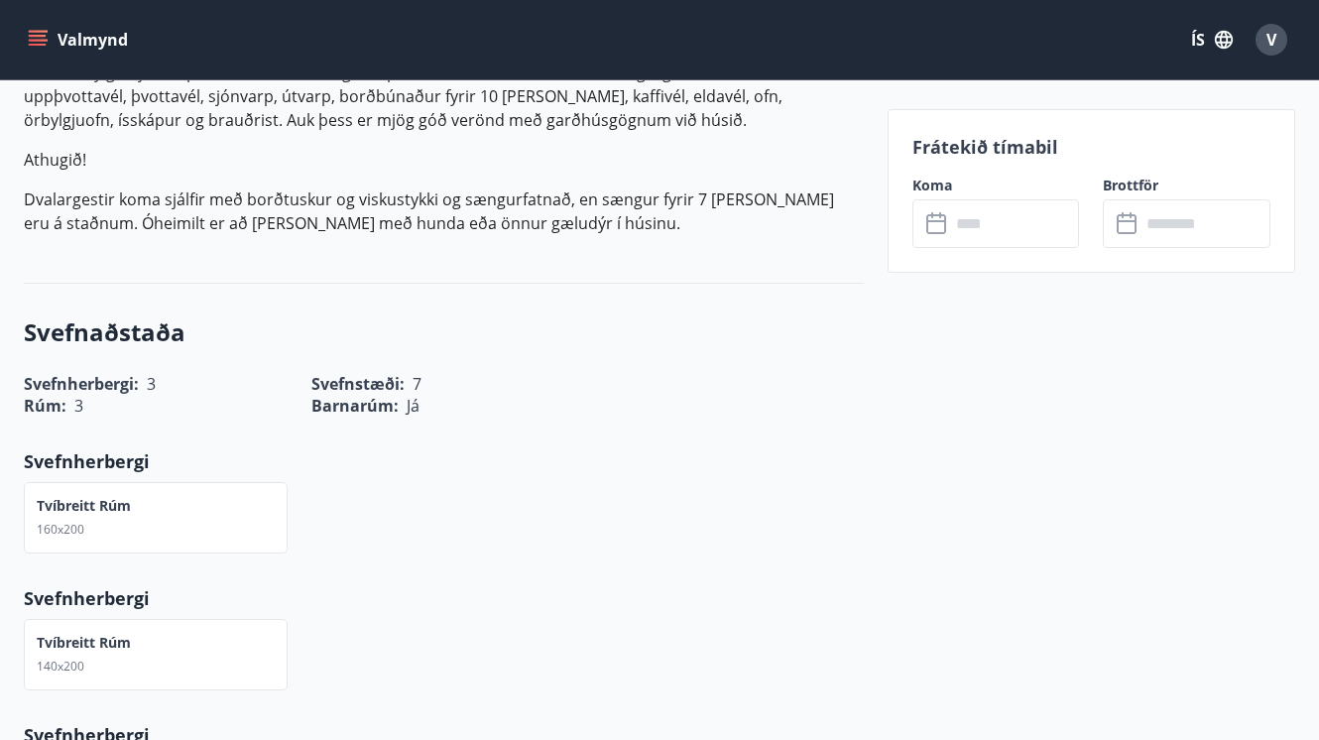
scroll to position [764, 0]
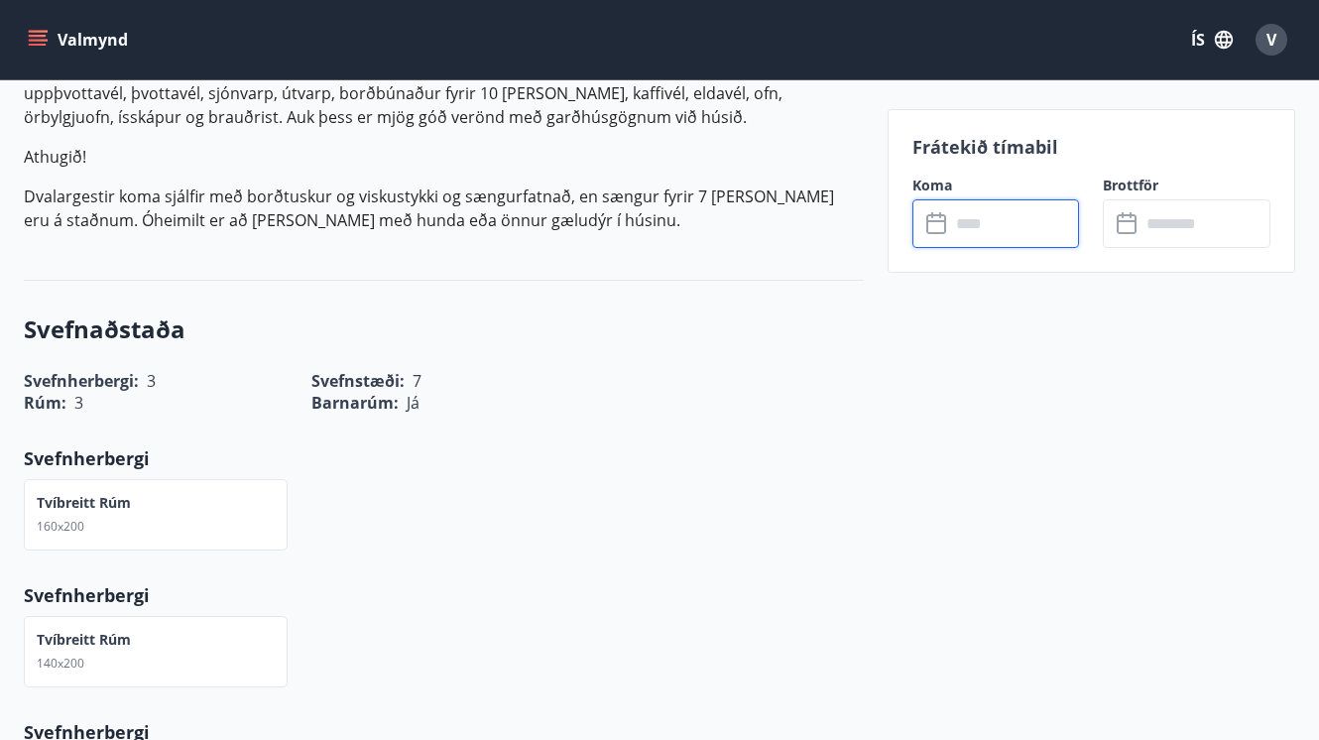
click at [1009, 208] on input "text" at bounding box center [1015, 223] width 130 height 49
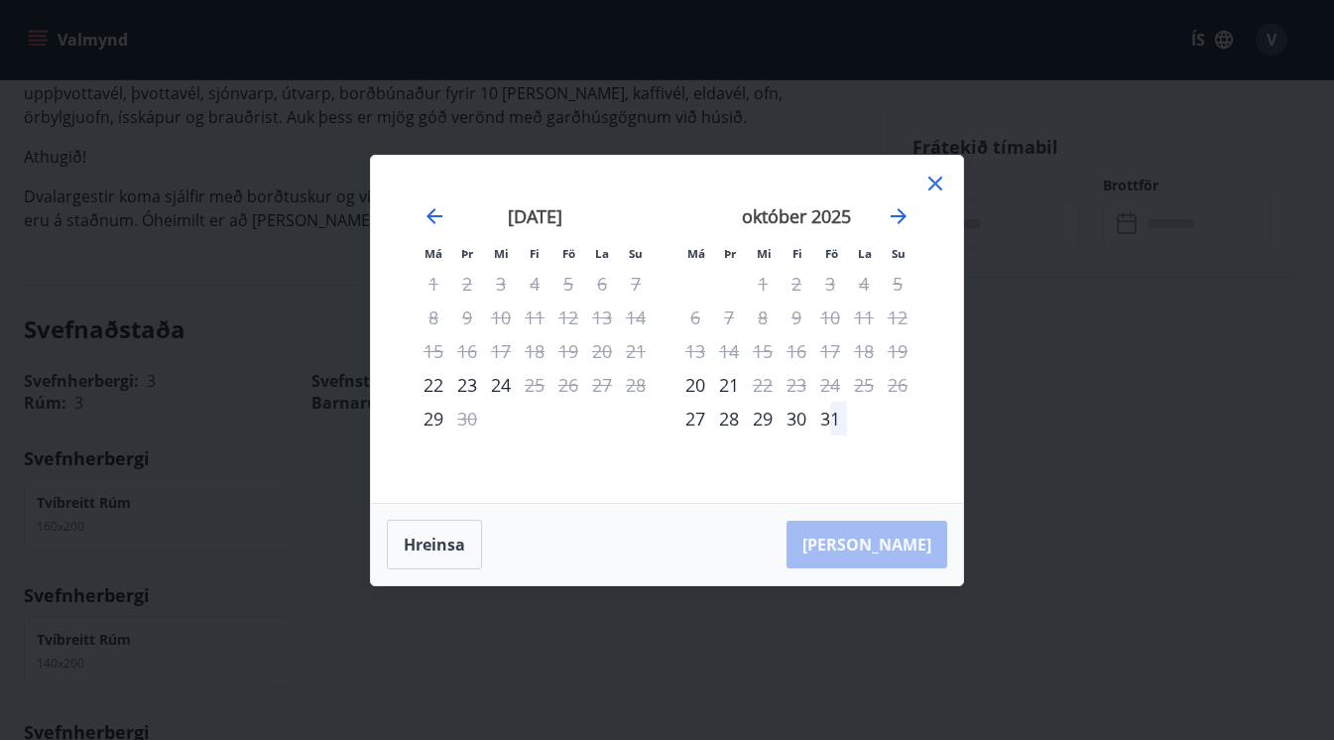
click at [941, 180] on icon at bounding box center [935, 184] width 24 height 24
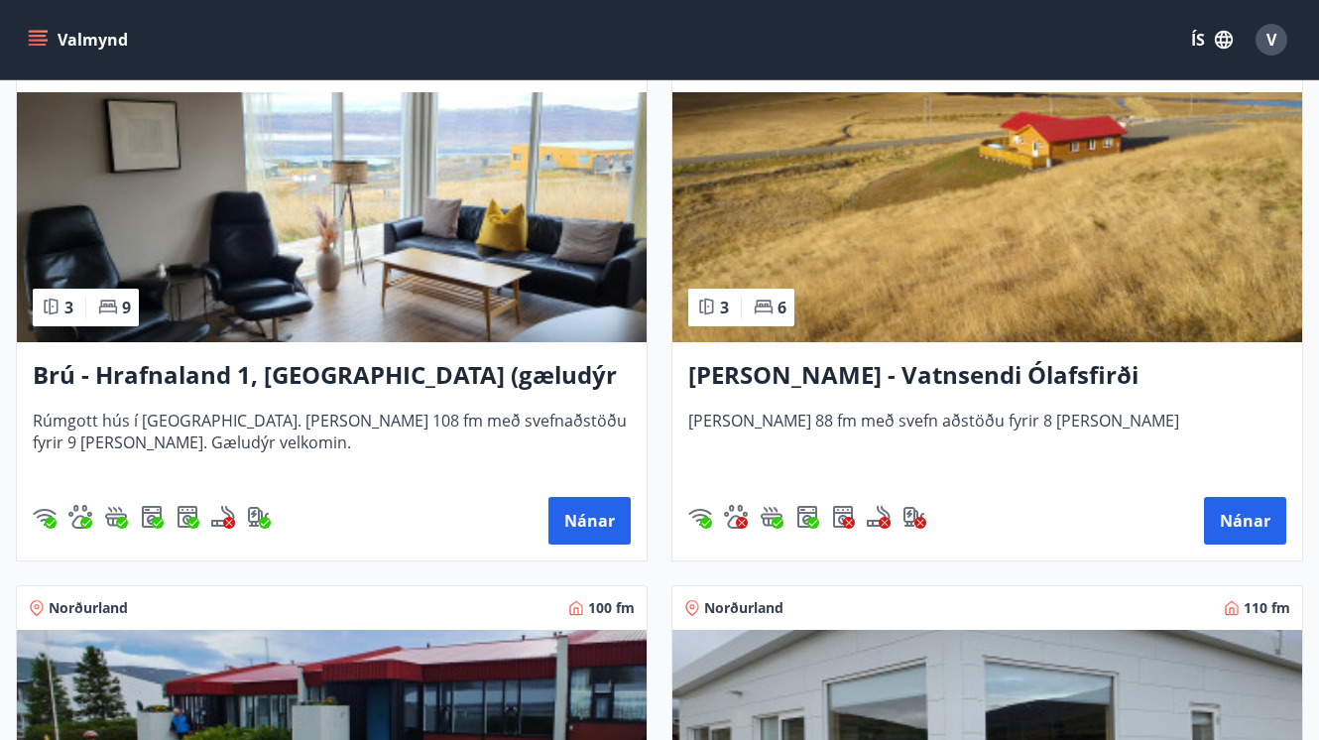
scroll to position [1513, 0]
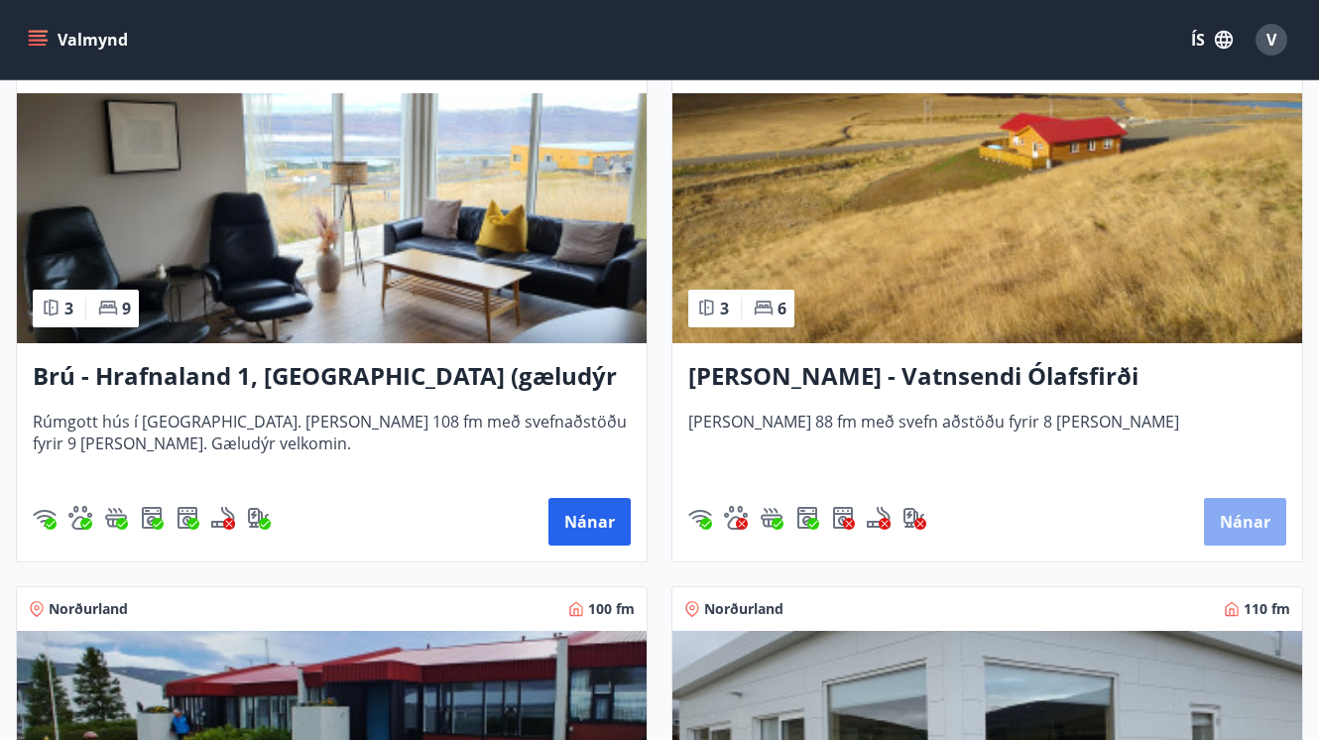
click at [1230, 524] on button "Nánar" at bounding box center [1245, 522] width 82 height 48
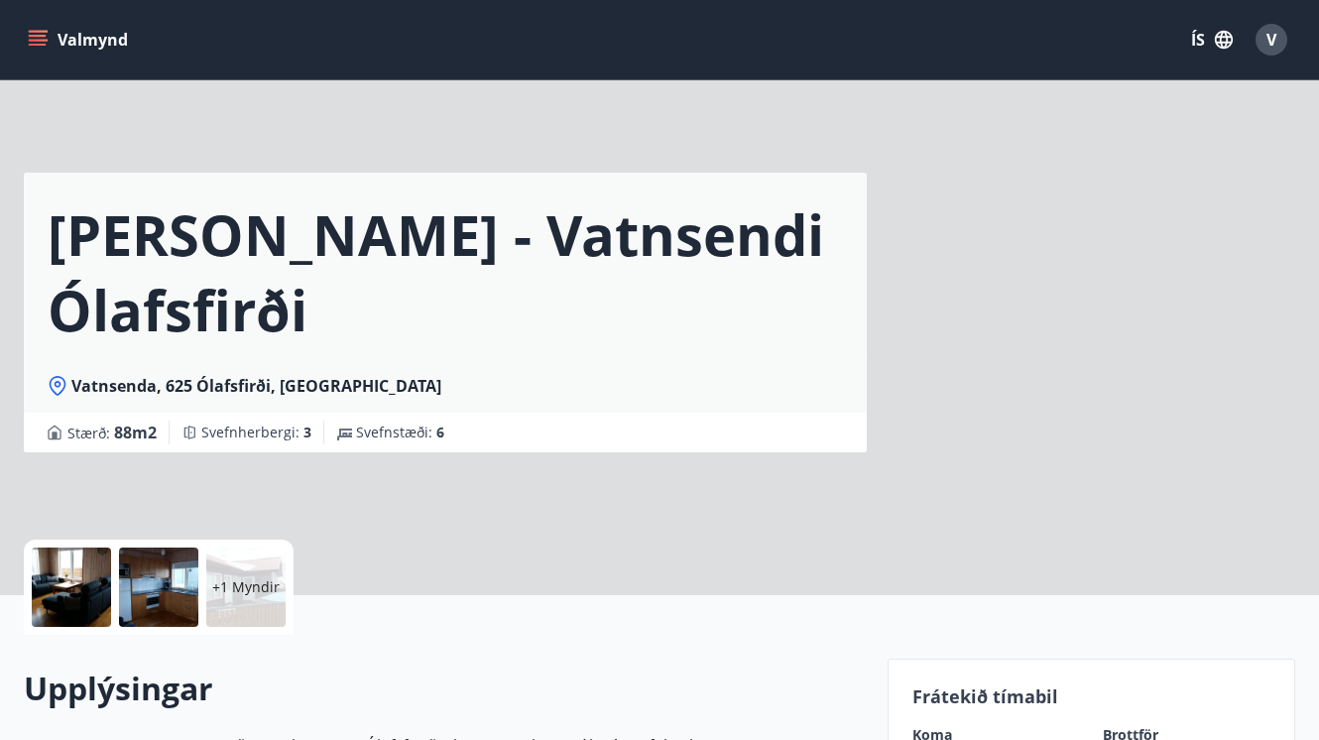
scroll to position [368, 0]
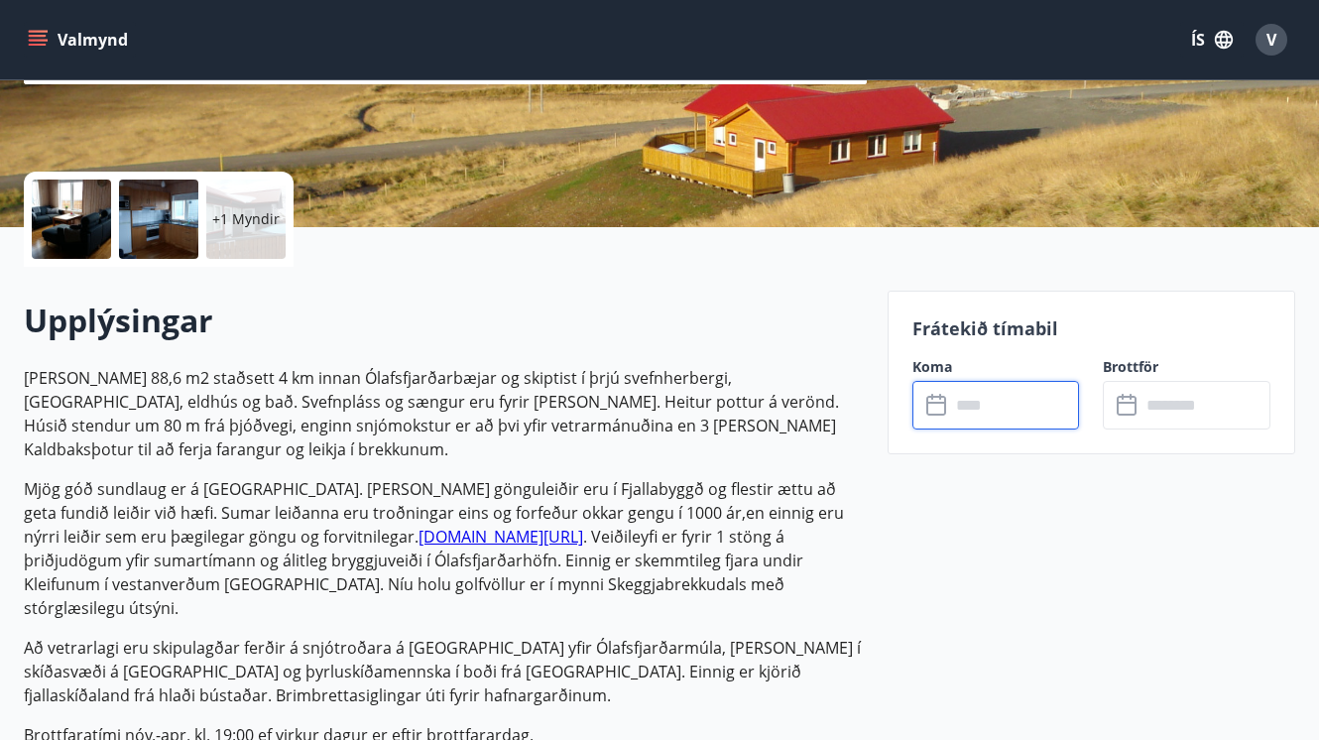
click at [983, 405] on input "text" at bounding box center [1015, 405] width 130 height 49
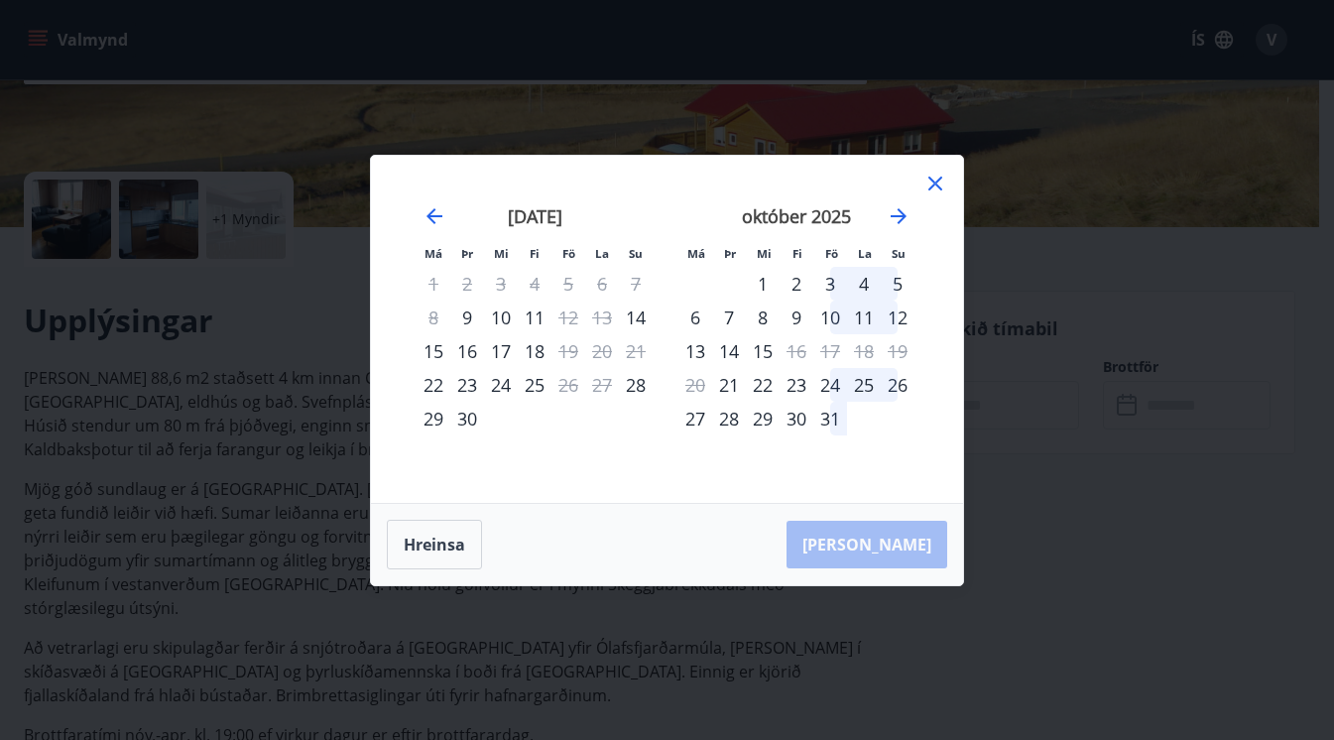
click at [829, 314] on div "10" at bounding box center [830, 317] width 34 height 34
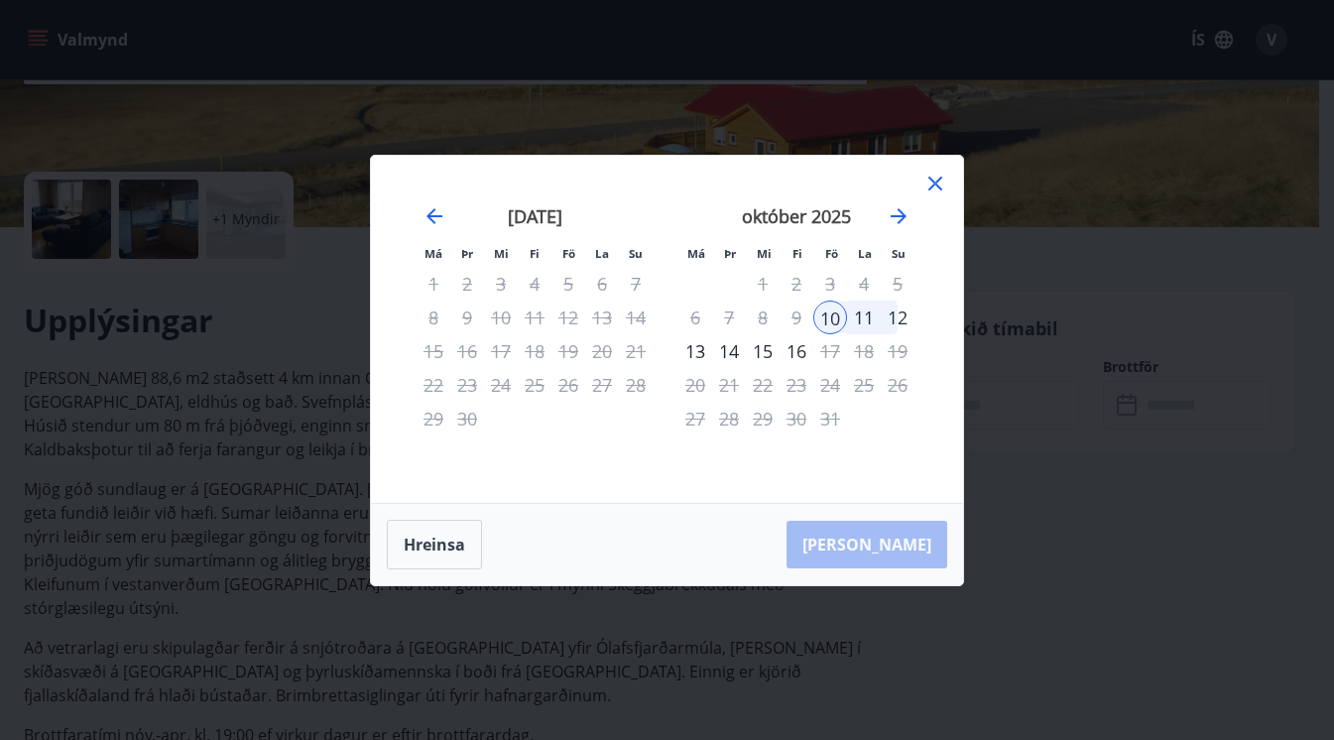
click at [898, 312] on div "12" at bounding box center [898, 317] width 34 height 34
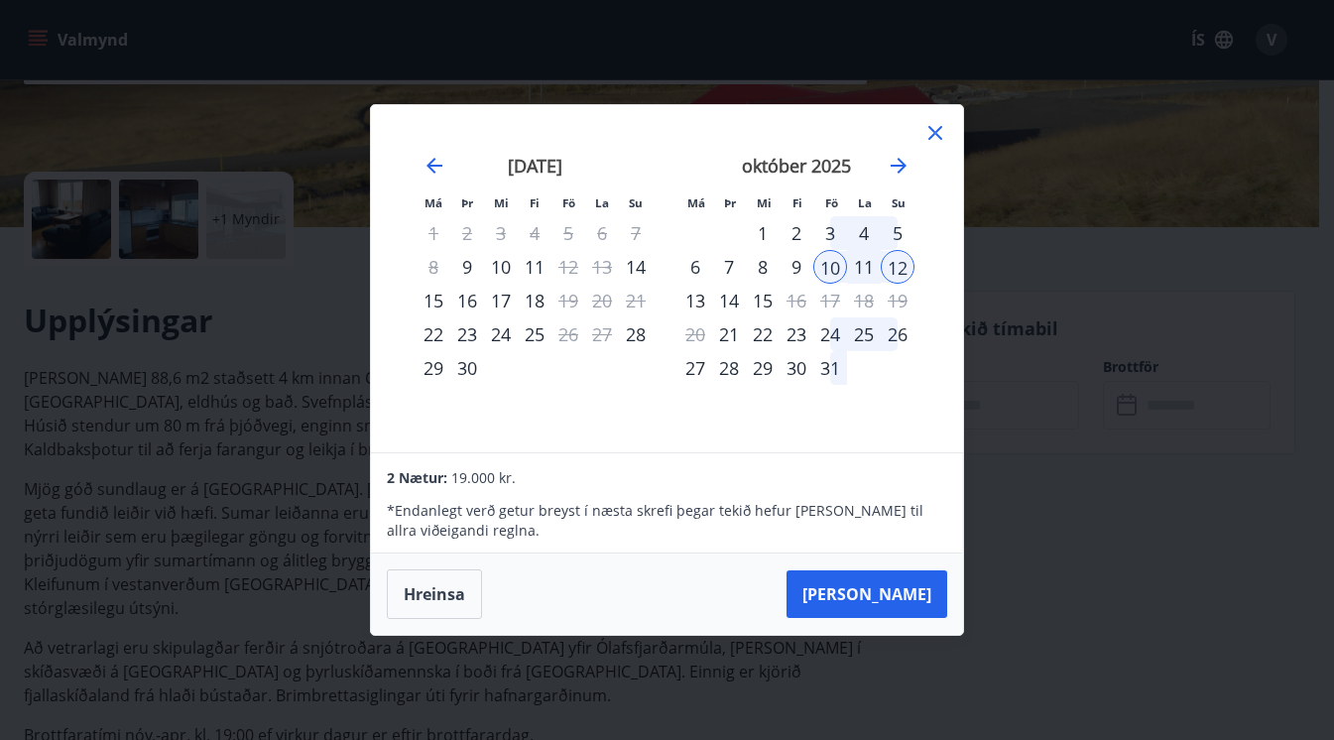
drag, startPoint x: 703, startPoint y: 119, endPoint x: 950, endPoint y: 154, distance: 249.3
click at [950, 154] on div "Má Þr Mi Fi Fö La Su Má Þr Mi Fi Fö La Su [DATE] 1 2 3 4 5 6 7 8 9 10 11 12 13 …" at bounding box center [667, 278] width 592 height 347
click at [894, 264] on div "12" at bounding box center [898, 267] width 34 height 34
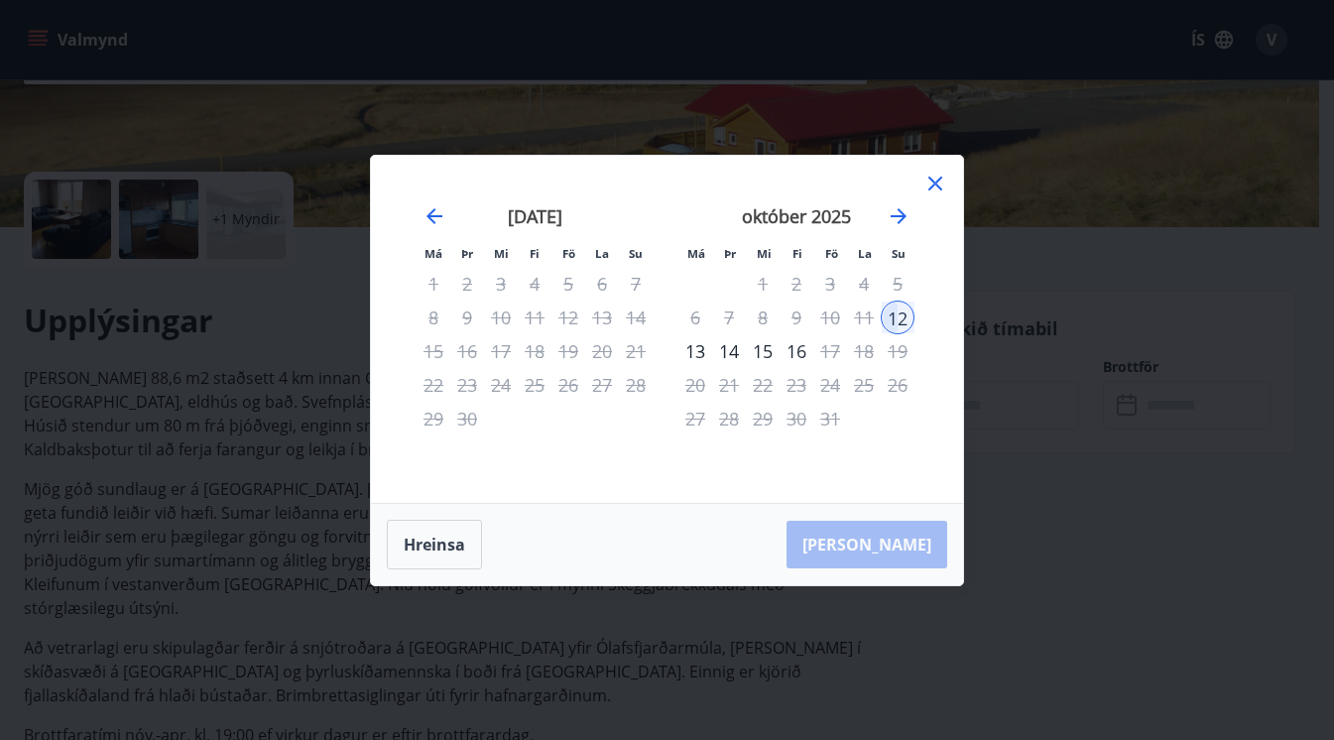
click at [831, 314] on div "10" at bounding box center [830, 317] width 34 height 34
click at [435, 551] on button "Hreinsa" at bounding box center [434, 545] width 95 height 50
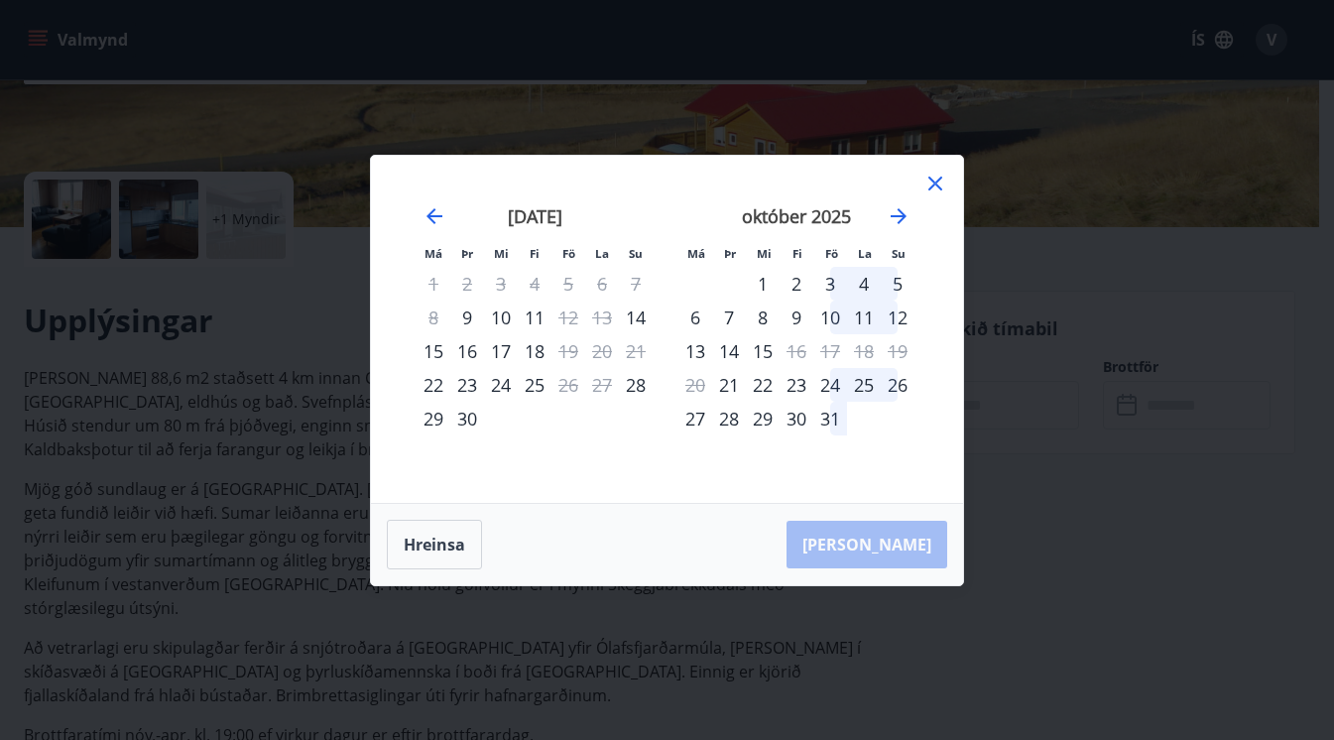
click at [829, 319] on div "10" at bounding box center [830, 317] width 34 height 34
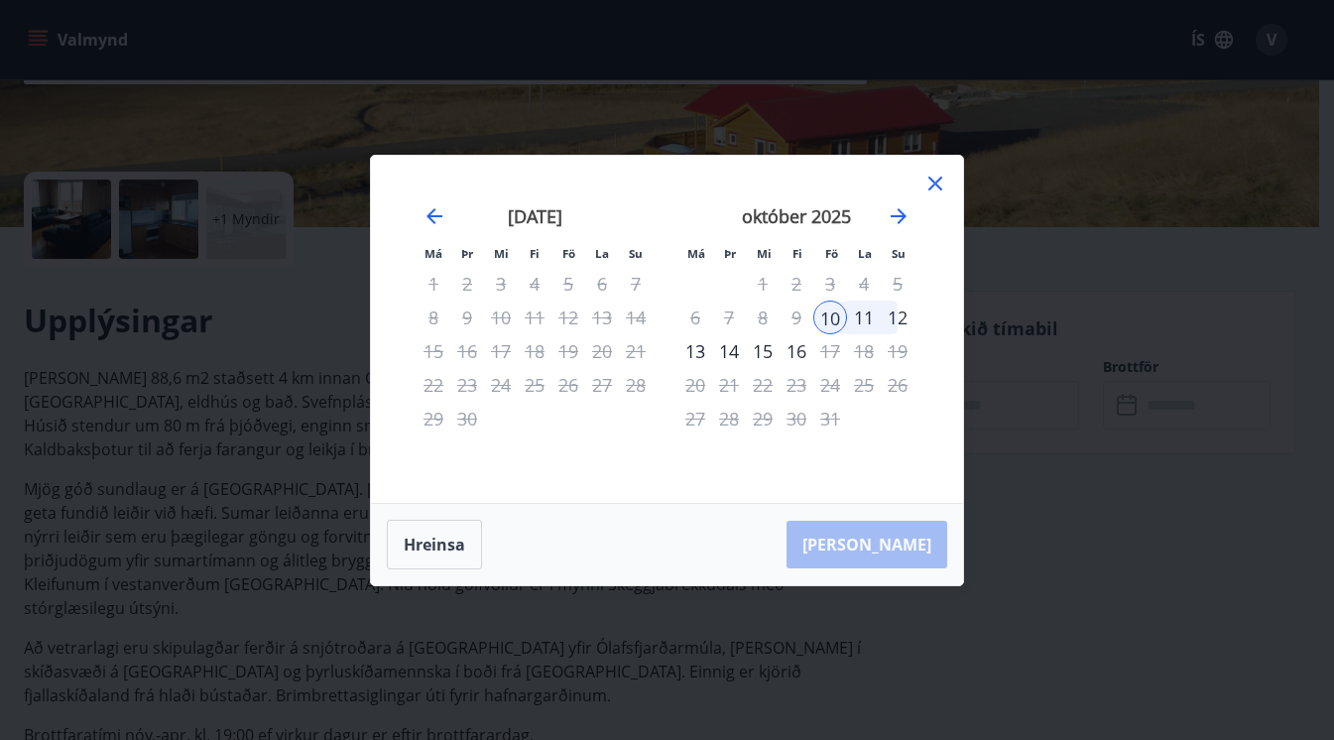
click at [900, 315] on div "12" at bounding box center [898, 317] width 34 height 34
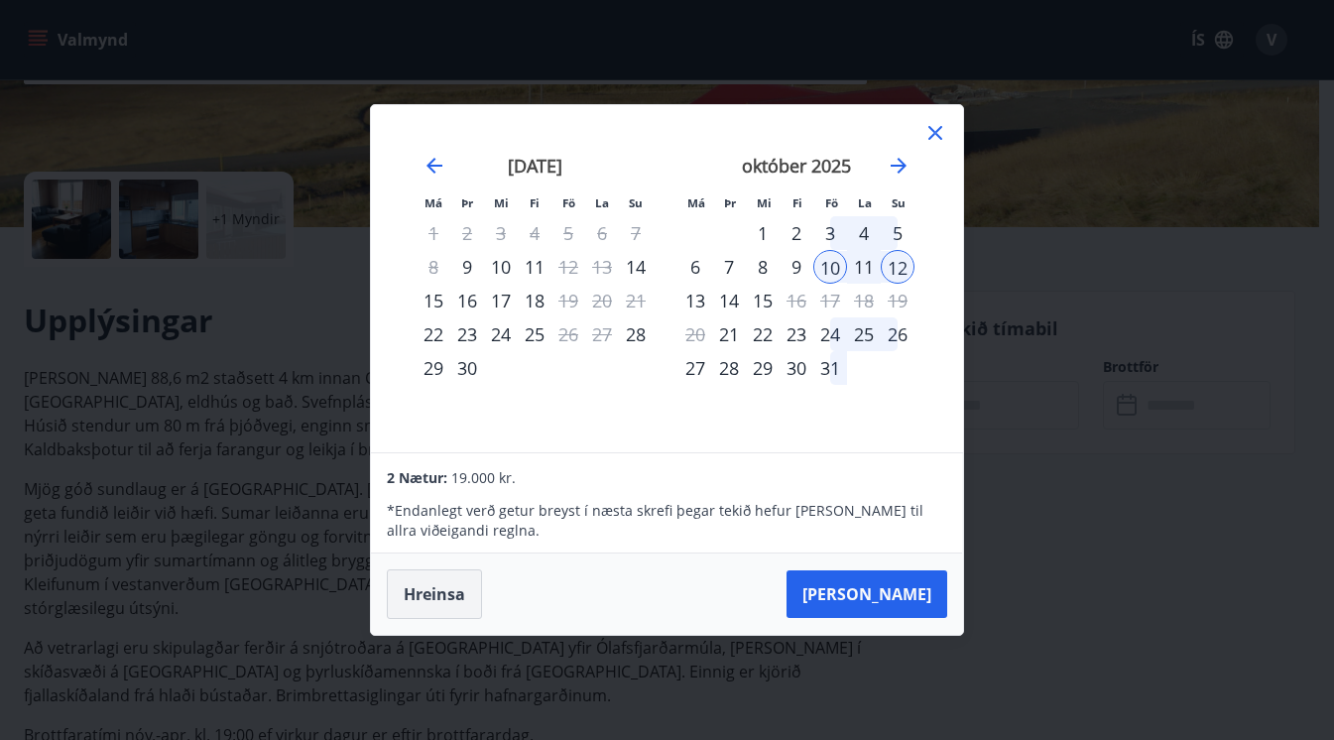
click at [428, 589] on button "Hreinsa" at bounding box center [434, 594] width 95 height 50
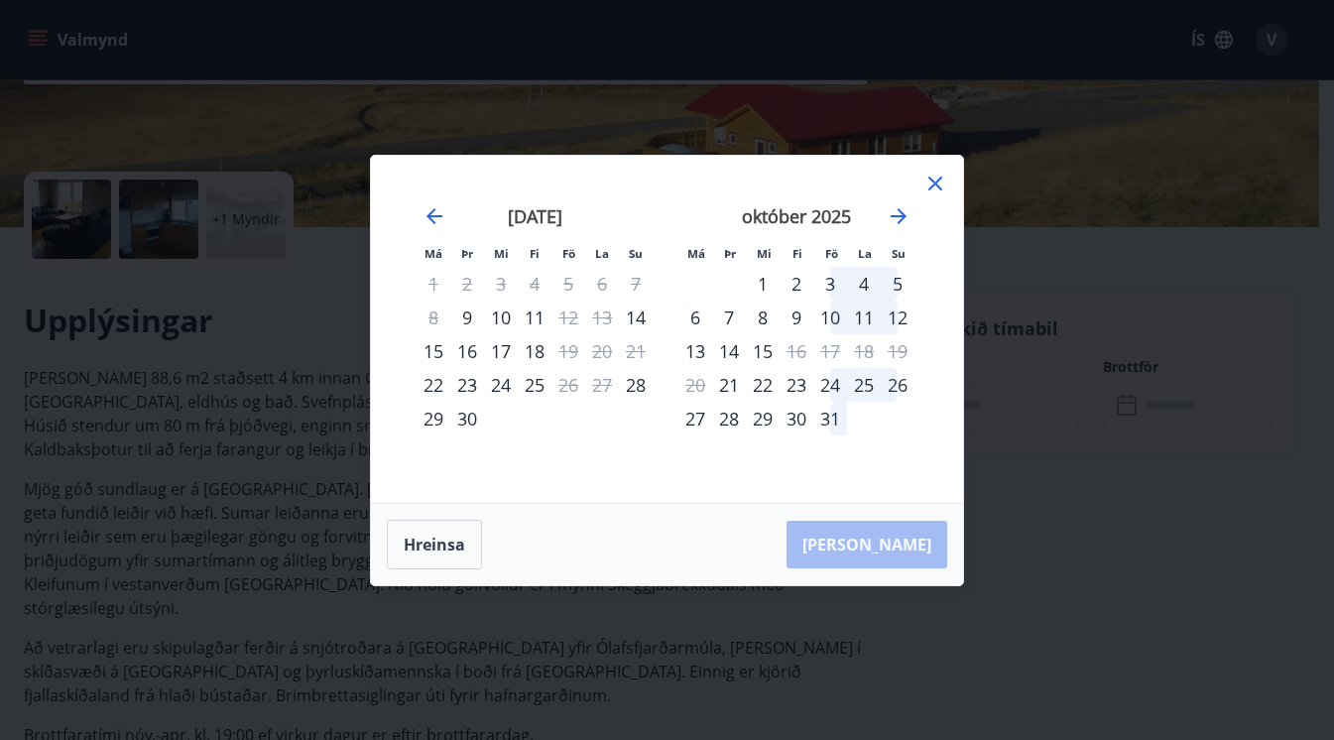
click at [937, 179] on icon at bounding box center [935, 183] width 14 height 14
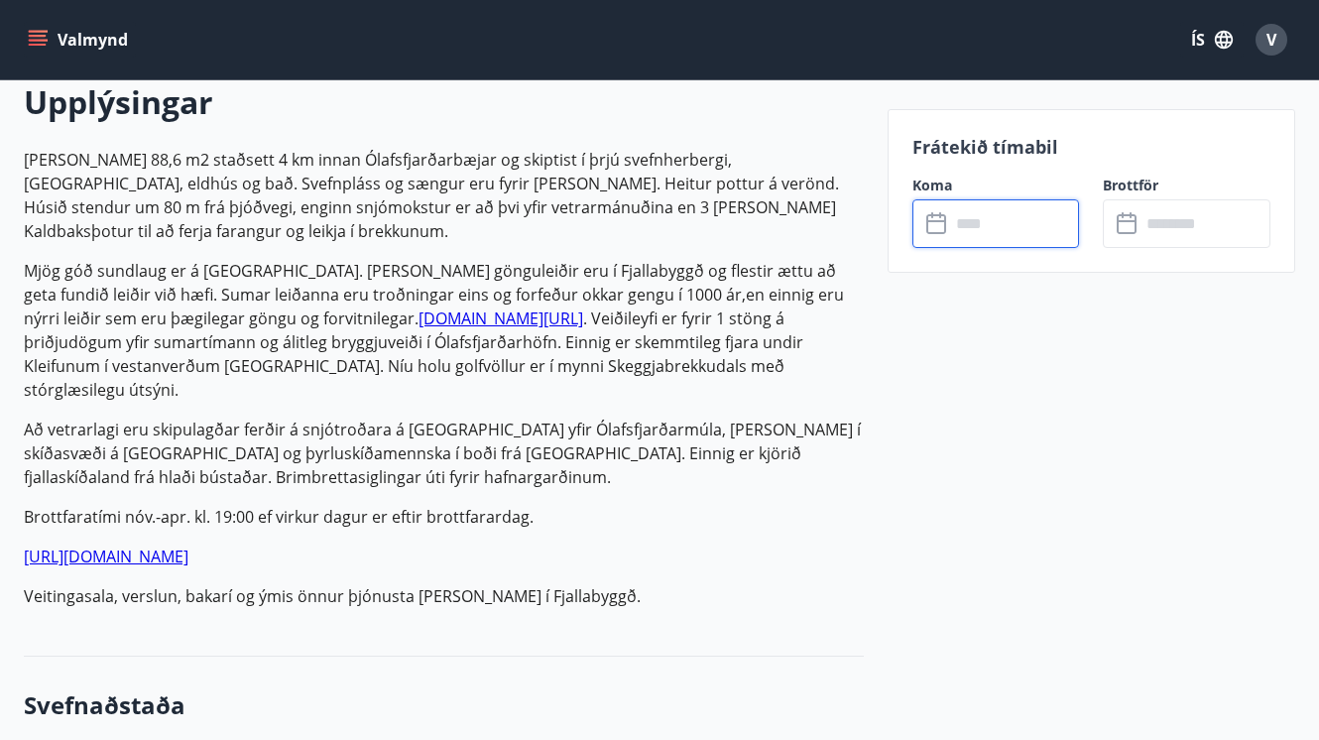
scroll to position [591, 0]
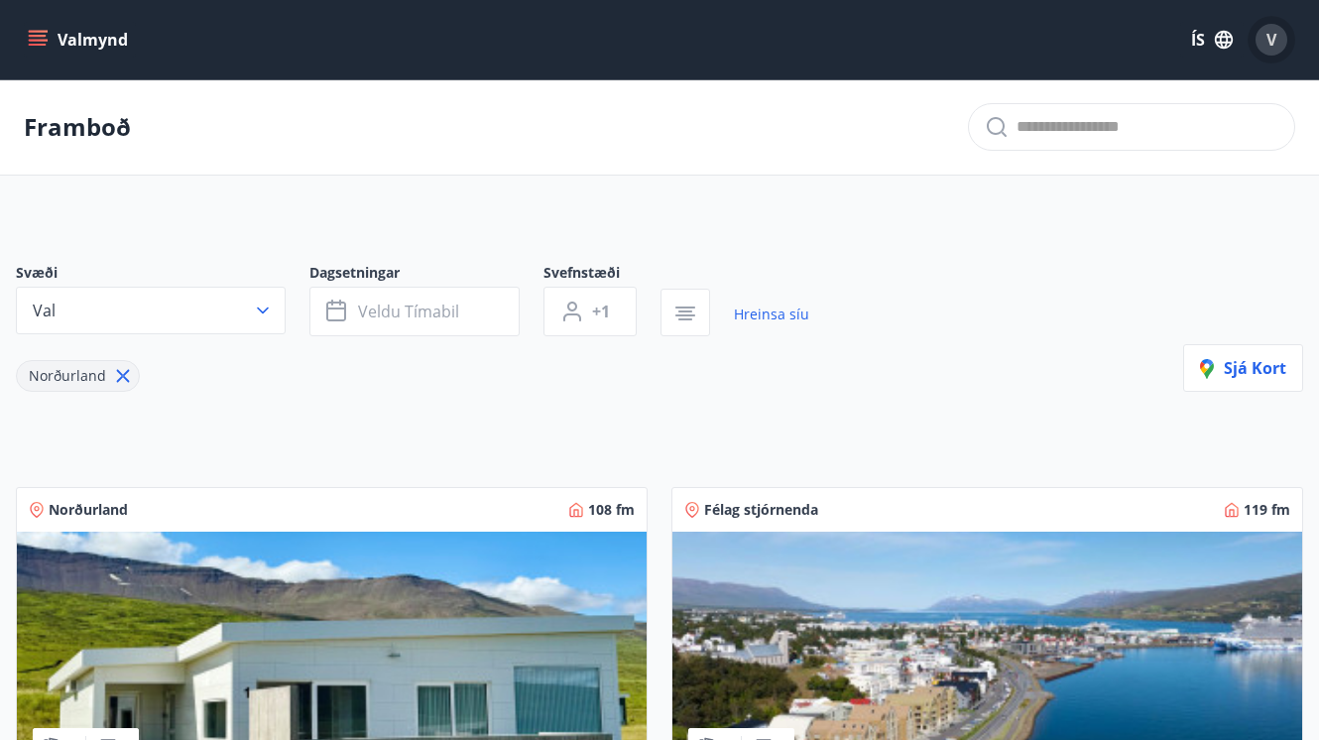
click at [1278, 35] on div "V" at bounding box center [1271, 40] width 32 height 32
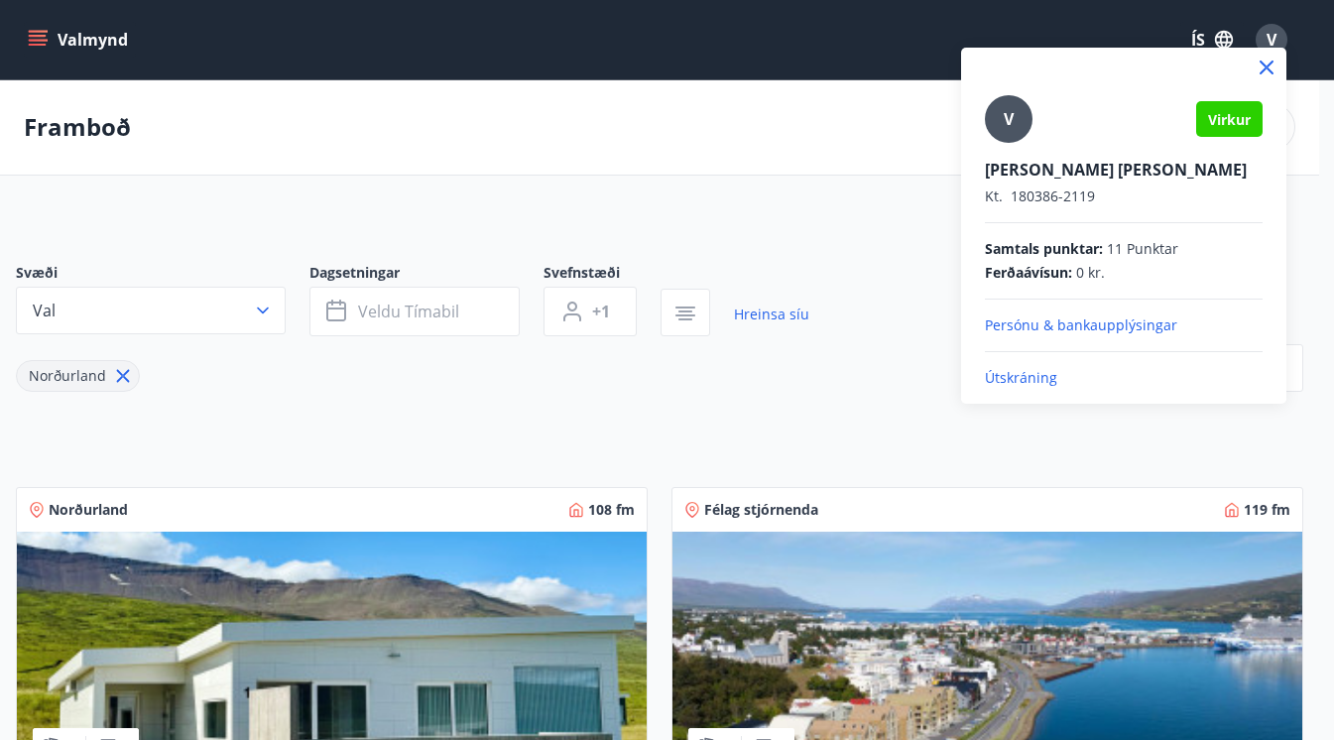
click at [1026, 379] on p "Útskráning" at bounding box center [1124, 378] width 278 height 20
